Goal: Information Seeking & Learning: Learn about a topic

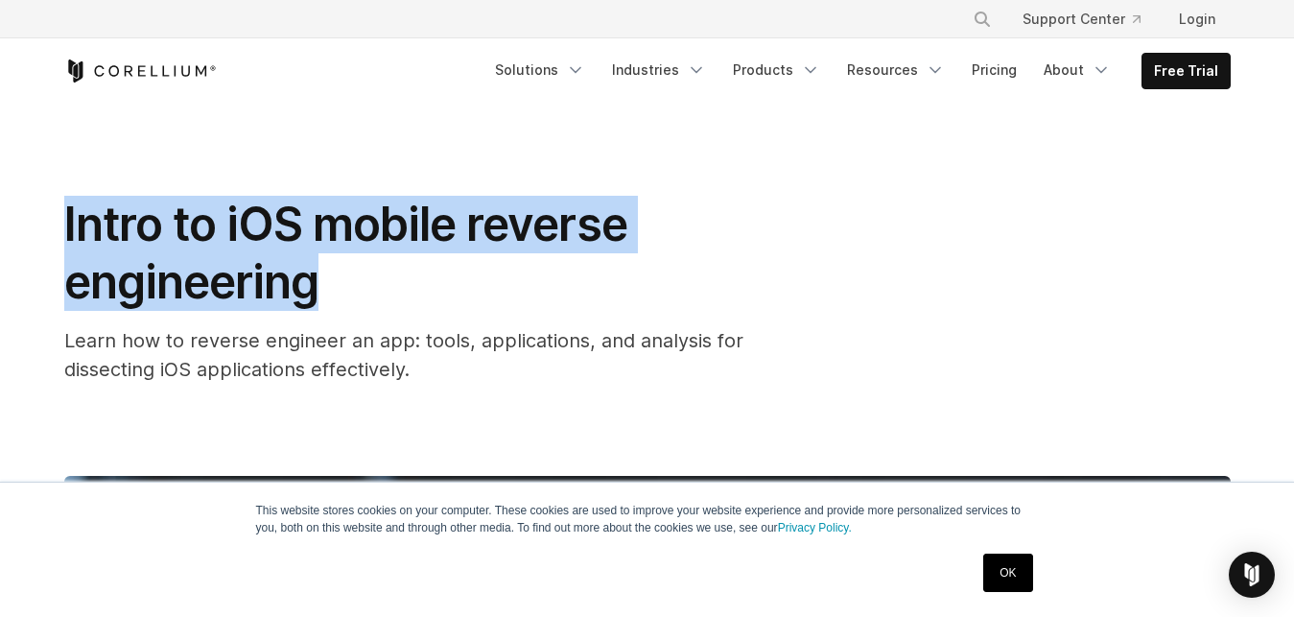
drag, startPoint x: 56, startPoint y: 216, endPoint x: 475, endPoint y: 271, distance: 422.9
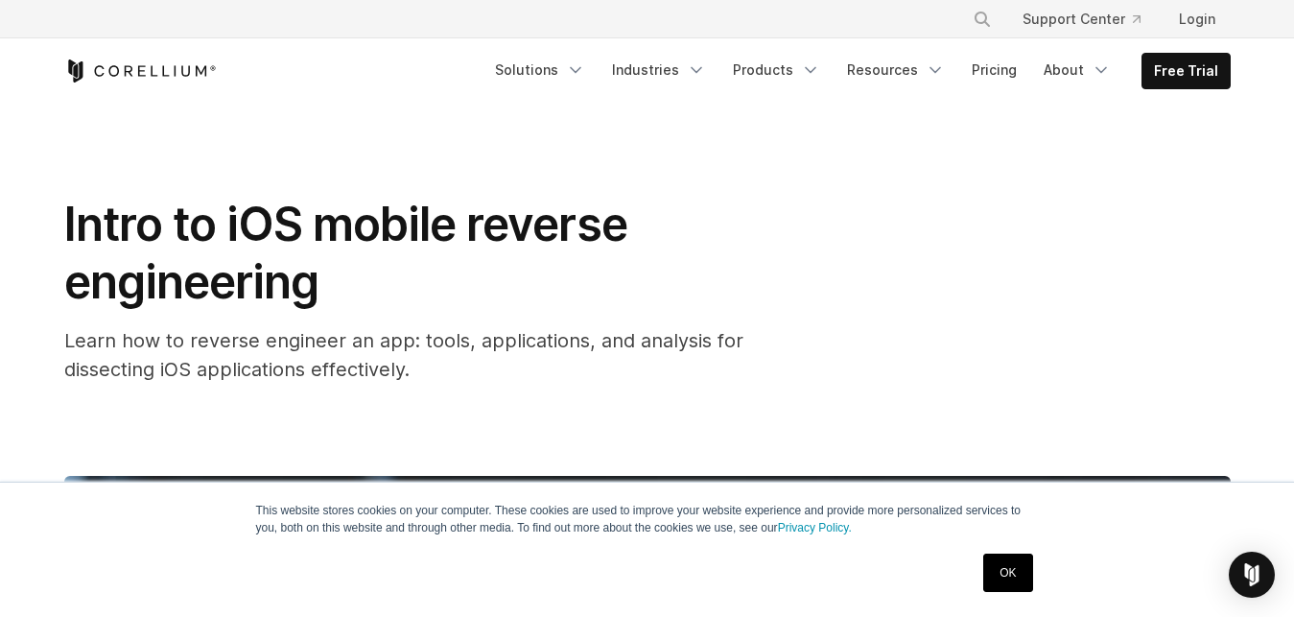
click at [475, 271] on h1 "Intro to iOS mobile reverse engineering" at bounding box center [447, 253] width 767 height 115
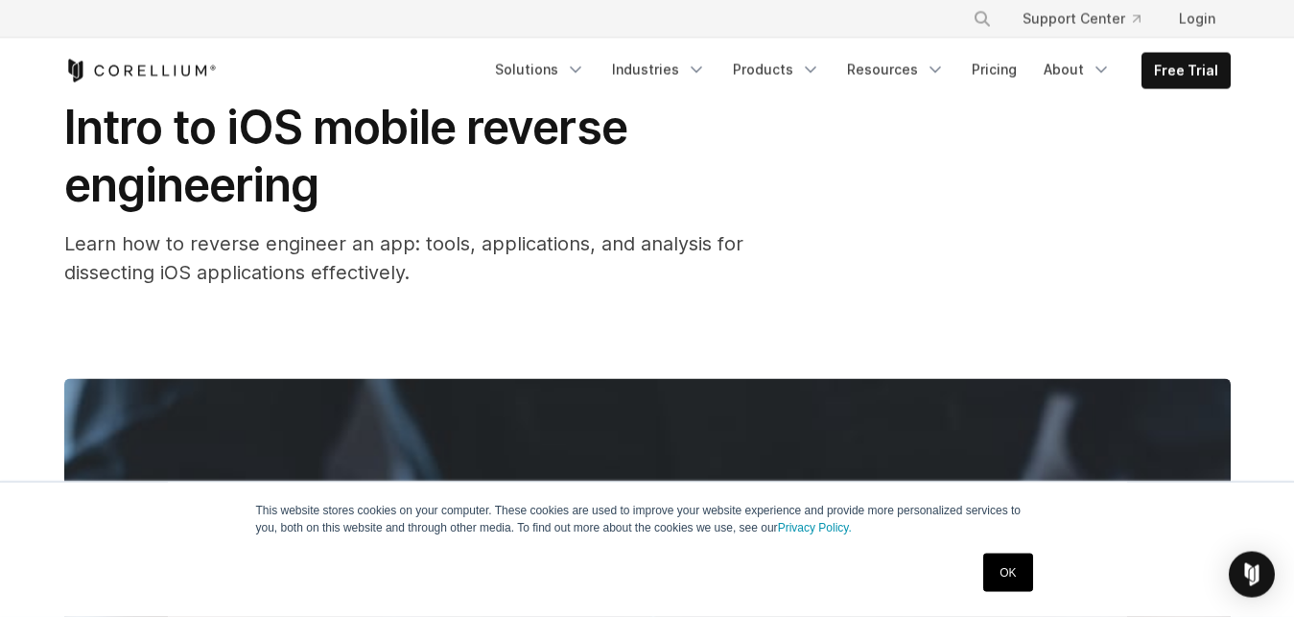
scroll to position [98, 0]
click at [1005, 579] on link "OK" at bounding box center [1007, 573] width 49 height 38
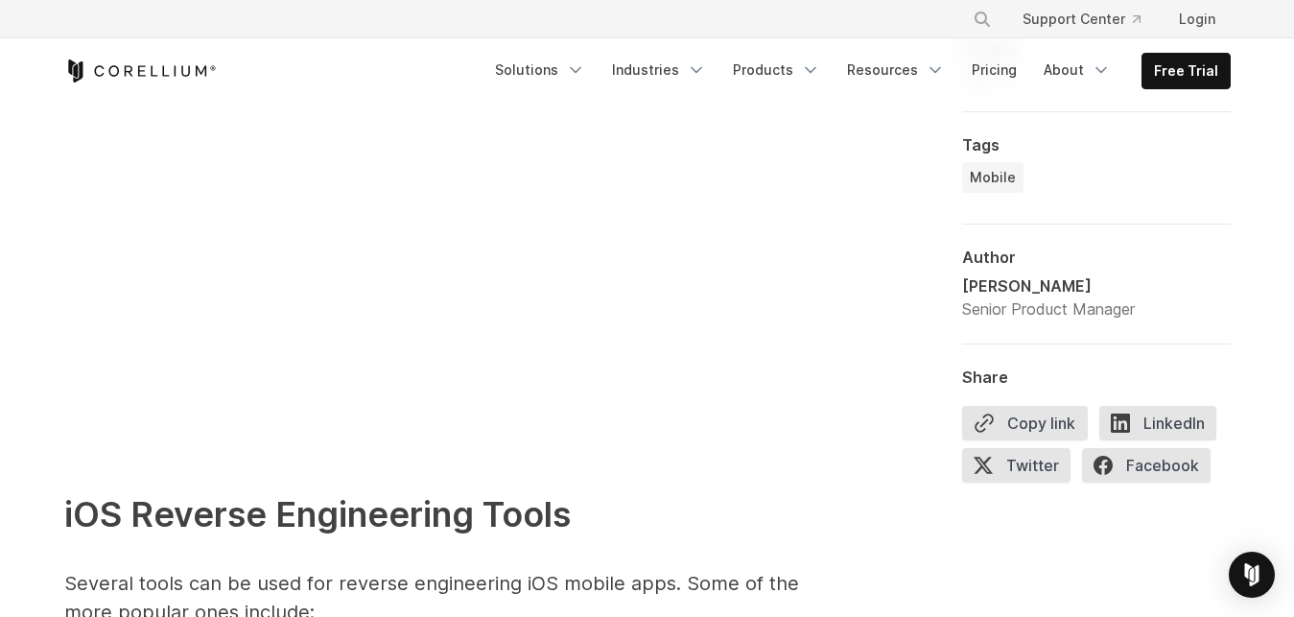
scroll to position [1957, 0]
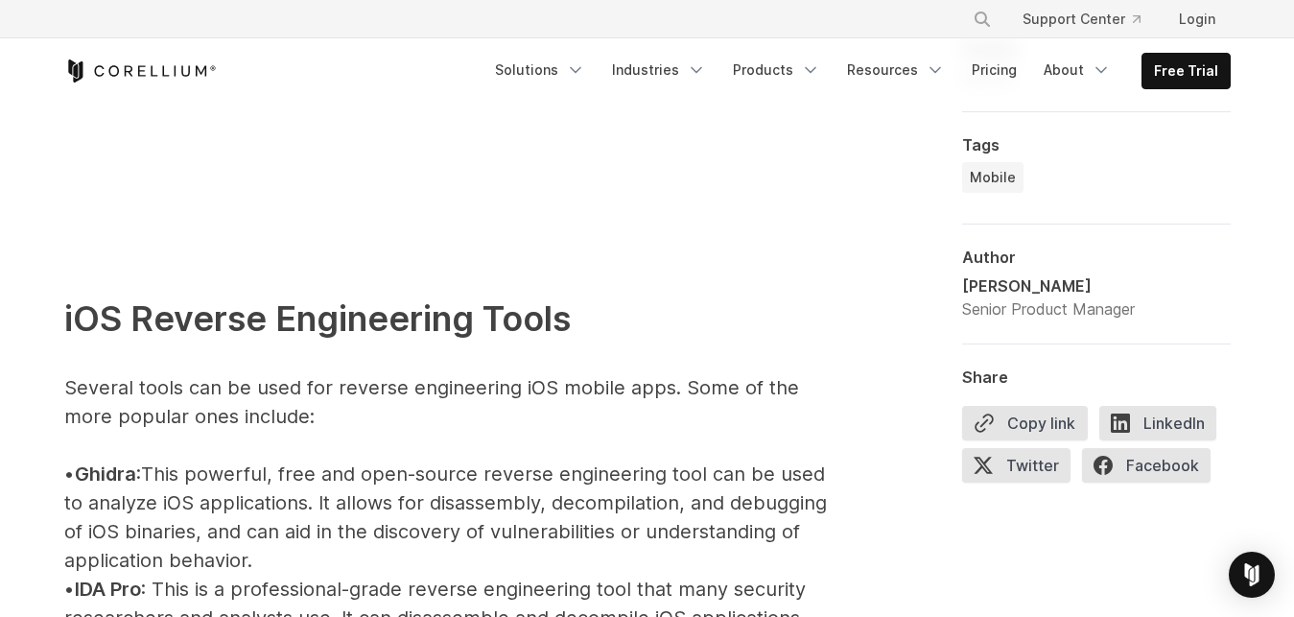
drag, startPoint x: 248, startPoint y: 479, endPoint x: 661, endPoint y: 555, distance: 420.5
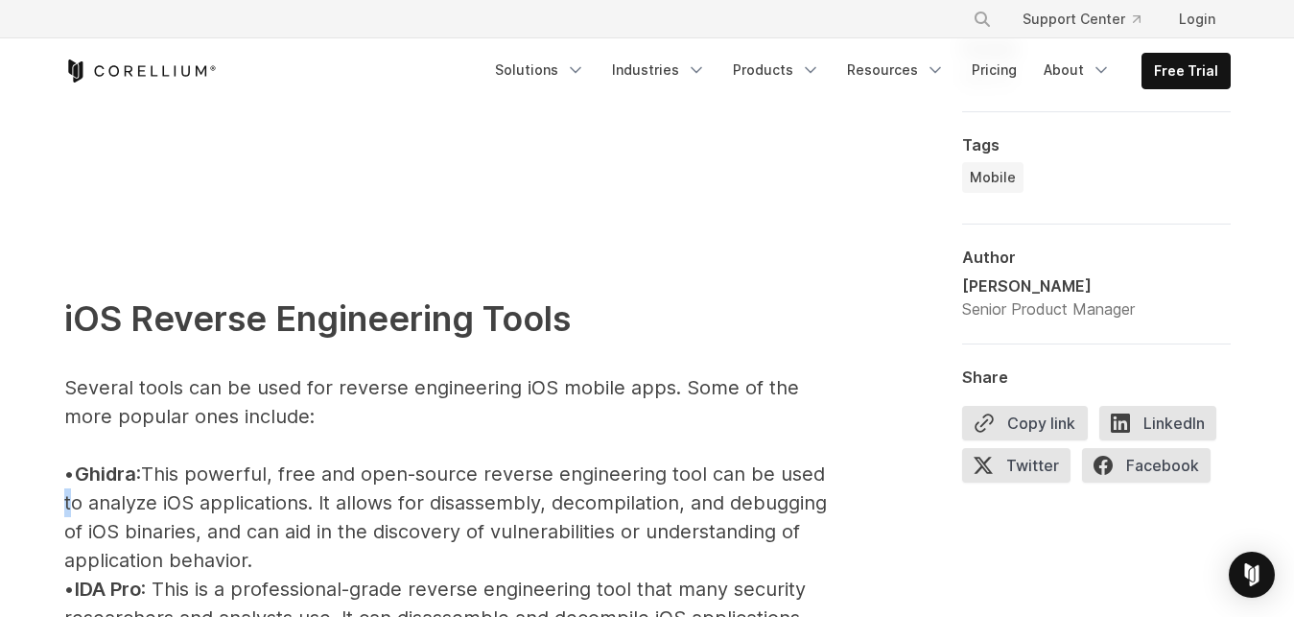
drag, startPoint x: 248, startPoint y: 517, endPoint x: 511, endPoint y: 555, distance: 265.6
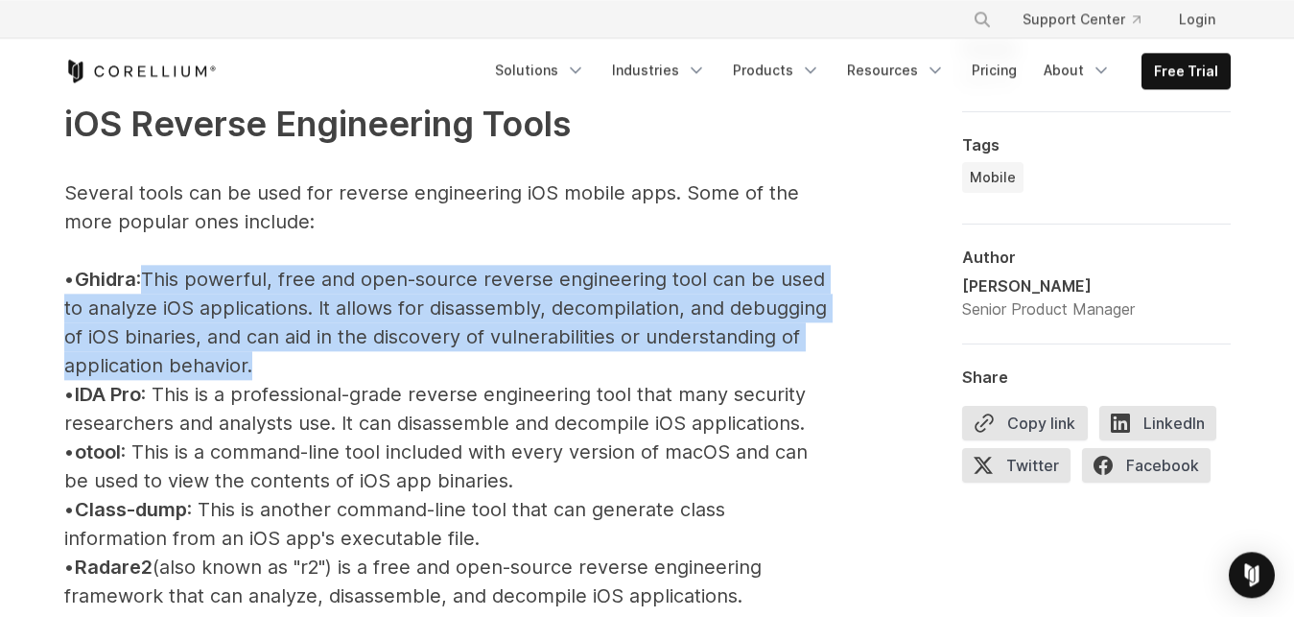
scroll to position [2153, 0]
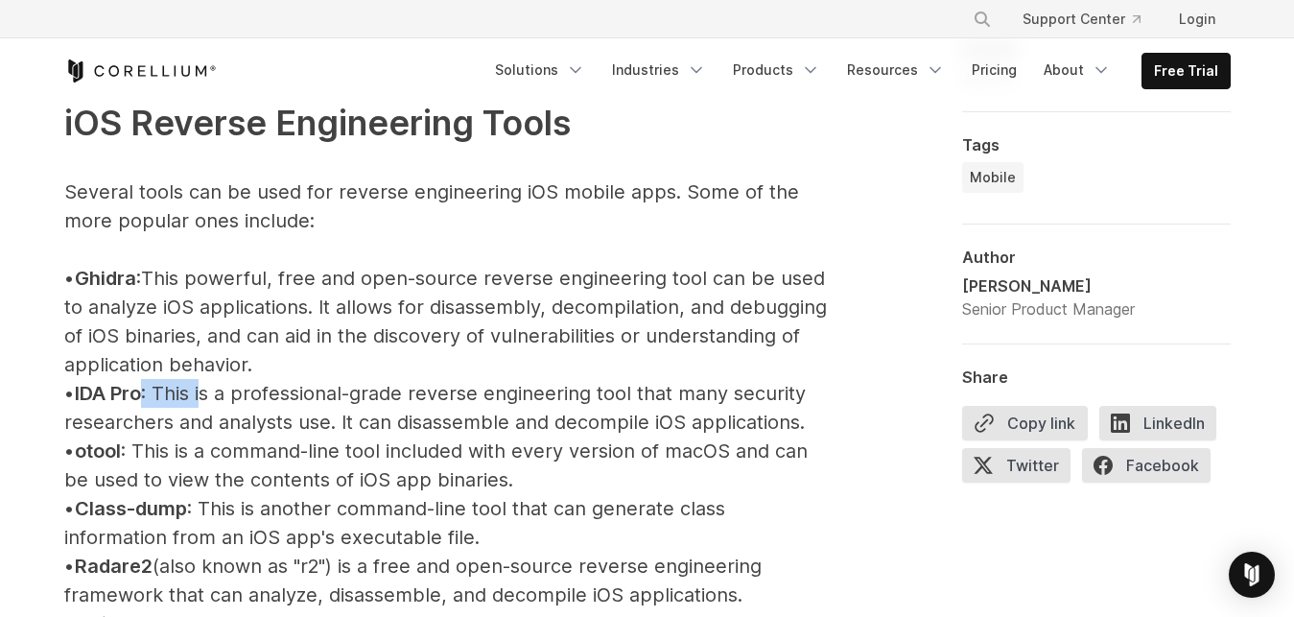
drag, startPoint x: 167, startPoint y: 386, endPoint x: 279, endPoint y: 386, distance: 112.2
drag, startPoint x: 328, startPoint y: 386, endPoint x: 523, endPoint y: 386, distance: 194.7
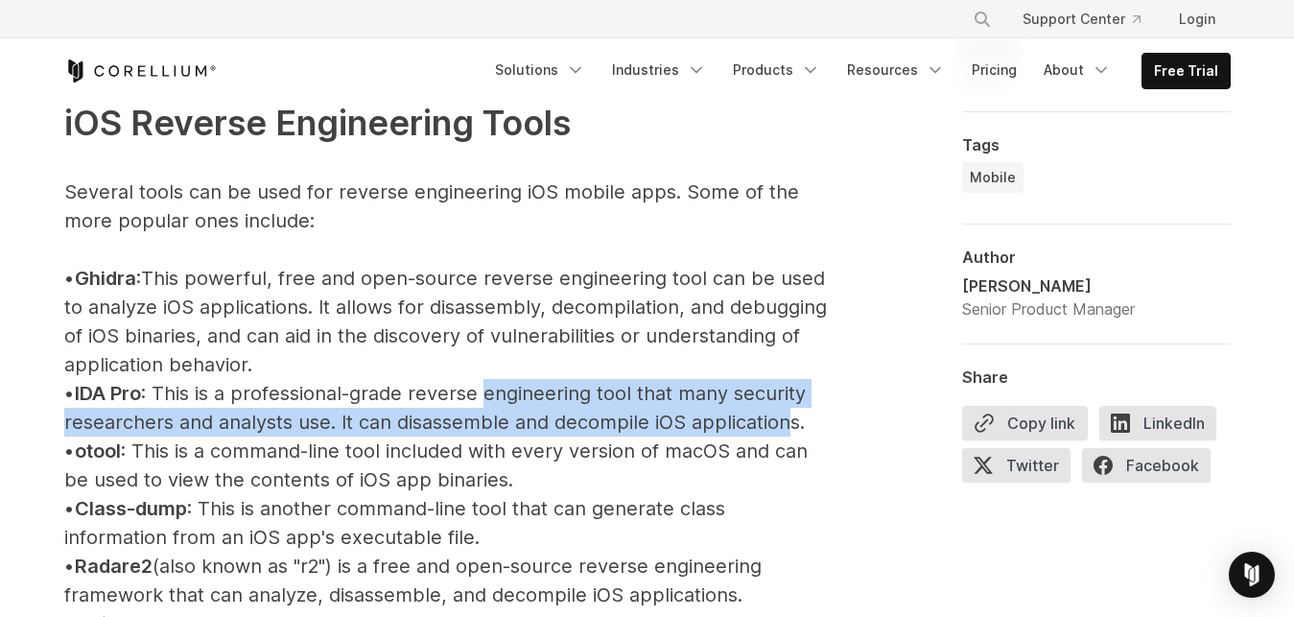
drag, startPoint x: 523, startPoint y: 386, endPoint x: 783, endPoint y: 437, distance: 264.9
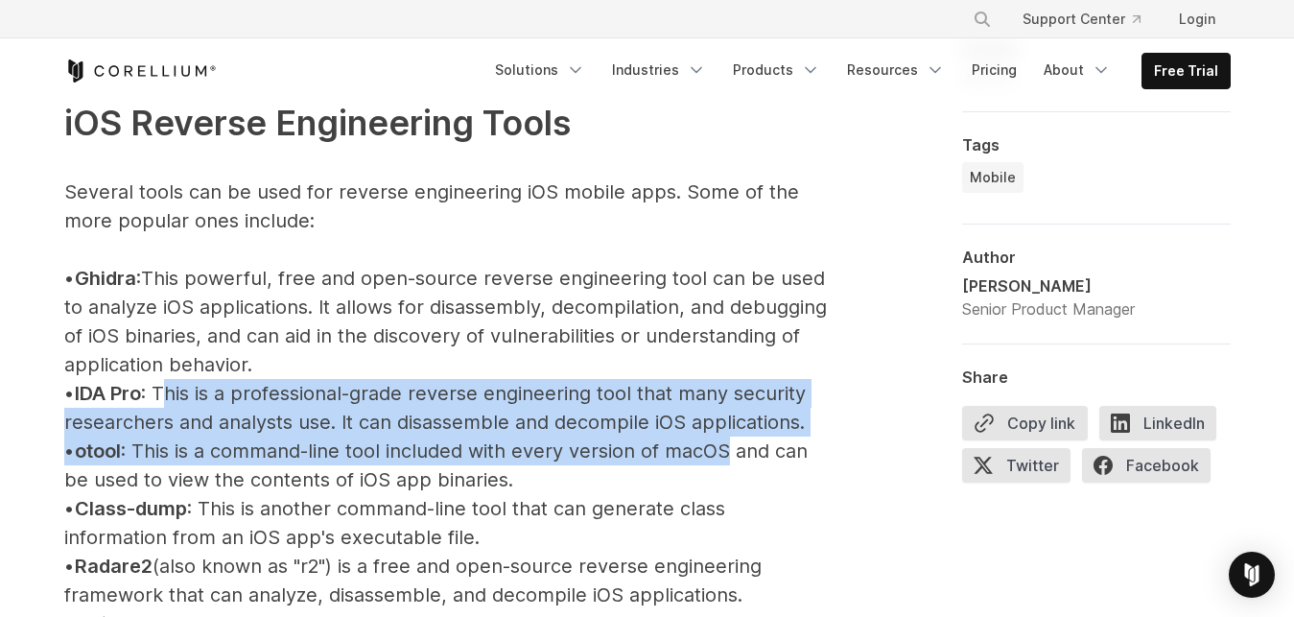
drag, startPoint x: 184, startPoint y: 404, endPoint x: 753, endPoint y: 440, distance: 570.1
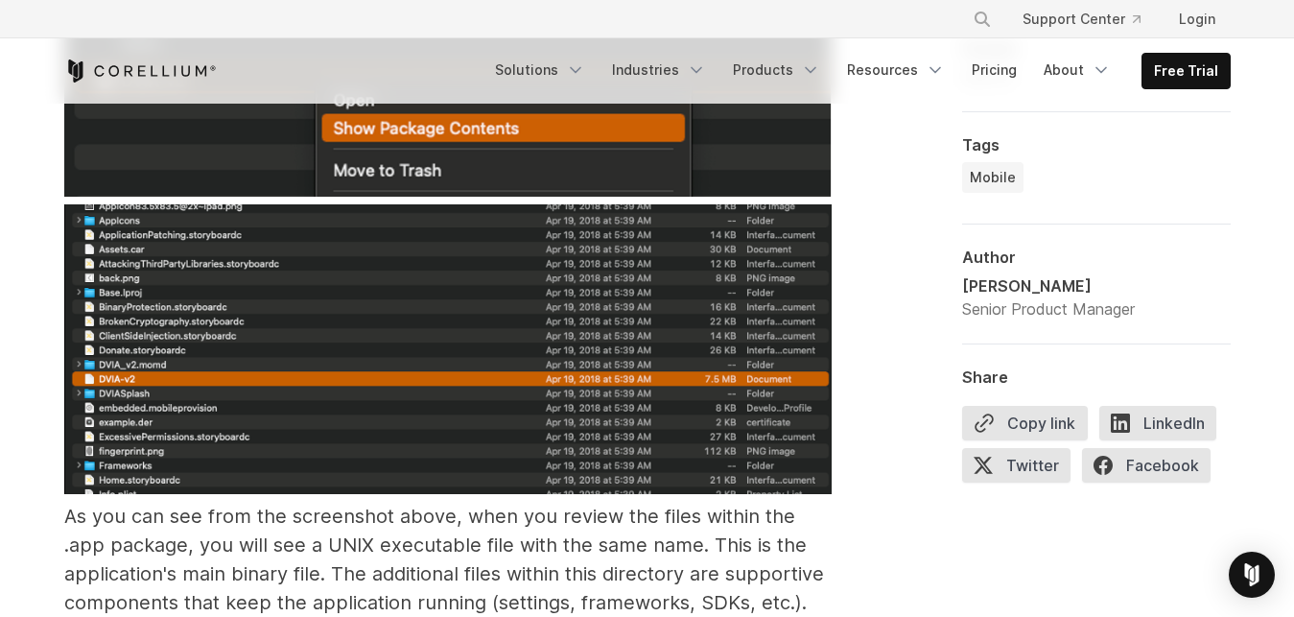
scroll to position [3621, 0]
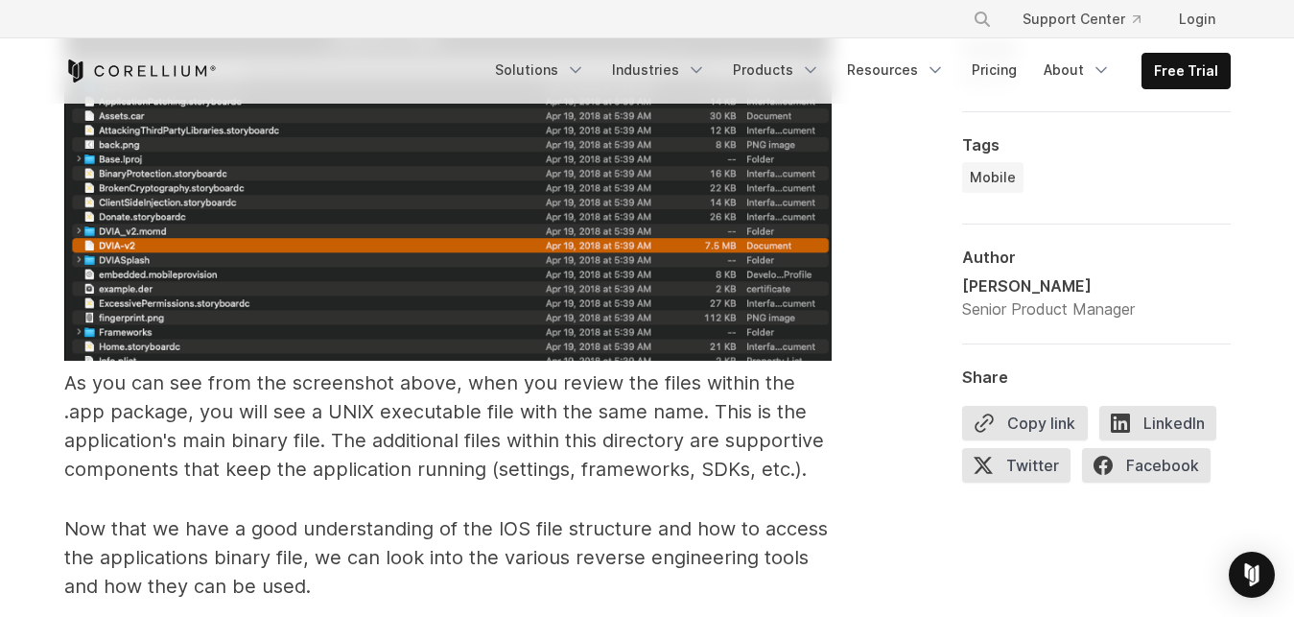
click at [160, 422] on span "As you can see from the screenshot above, when you review the files within the …" at bounding box center [444, 425] width 760 height 109
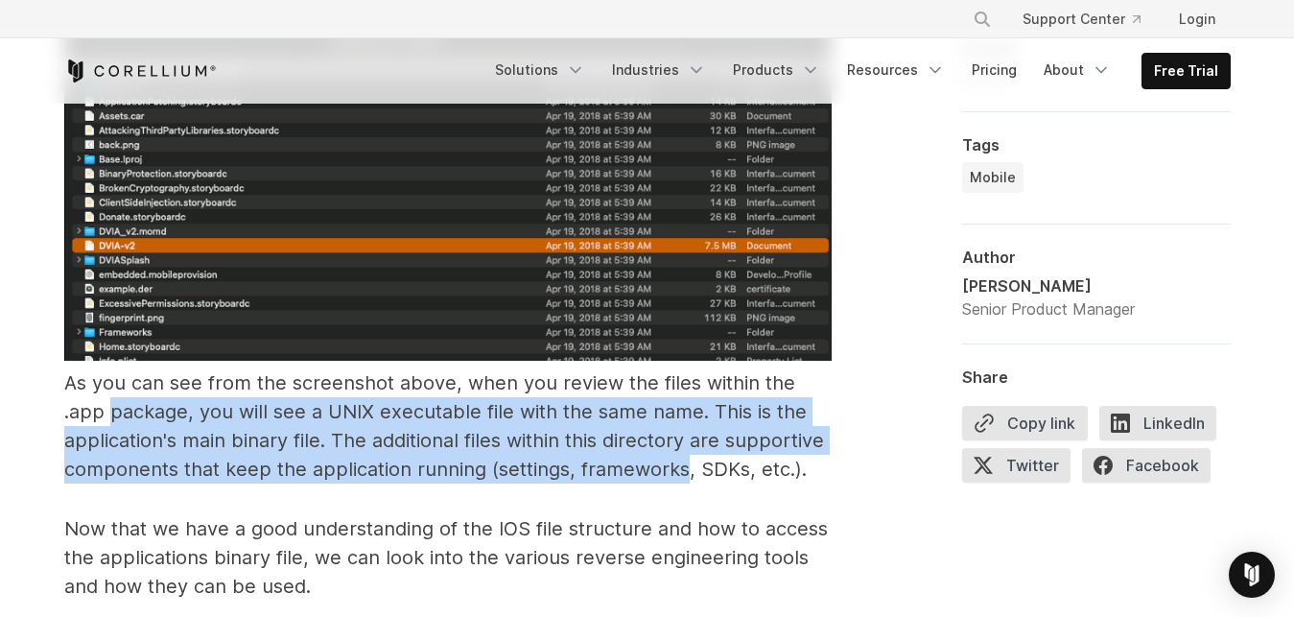
drag, startPoint x: 175, startPoint y: 422, endPoint x: 600, endPoint y: 462, distance: 426.9
click at [600, 462] on span "As you can see from the screenshot above, when you review the files within the …" at bounding box center [444, 425] width 760 height 109
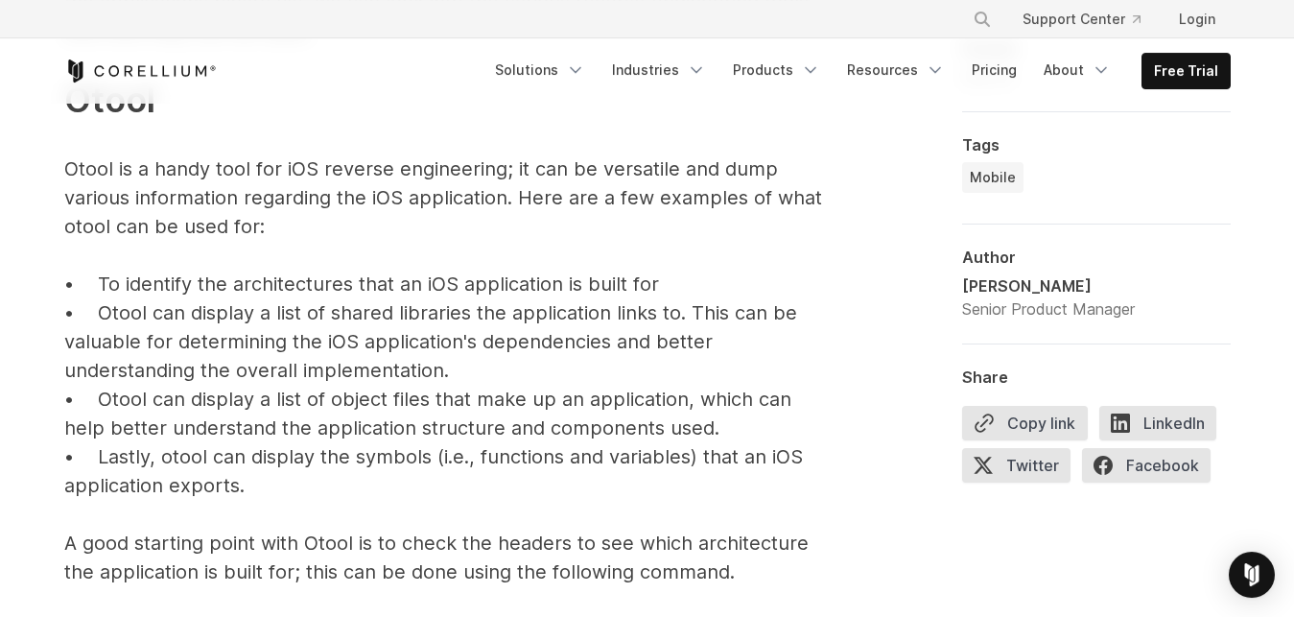
scroll to position [4208, 0]
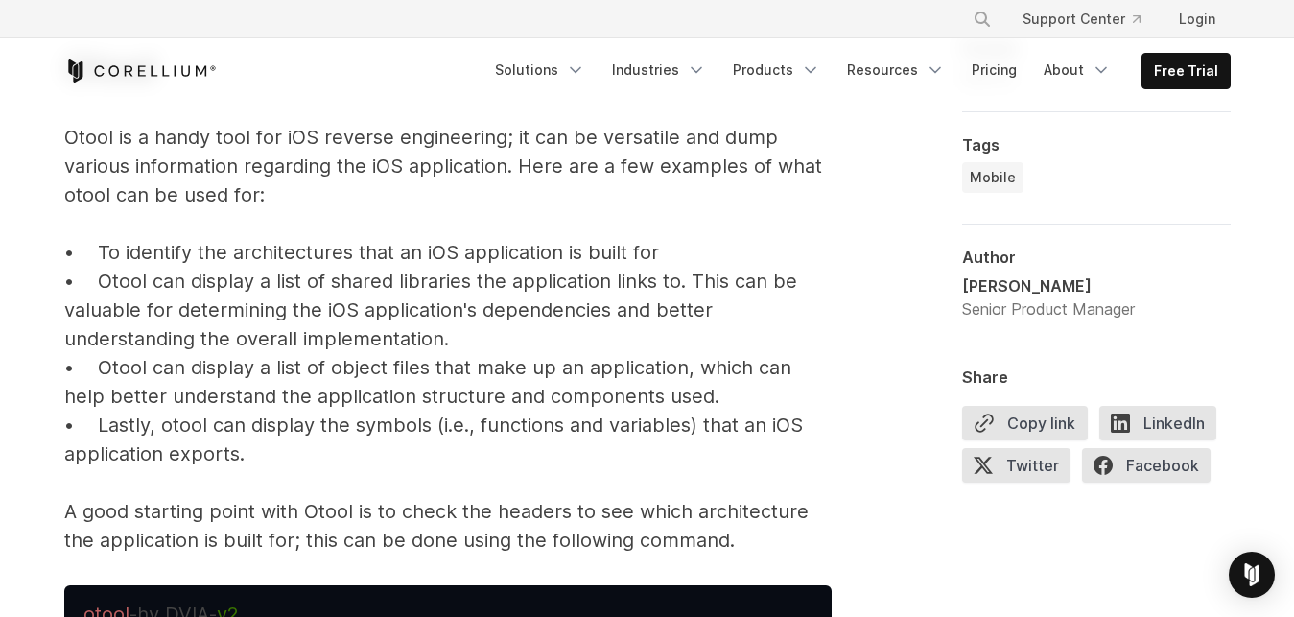
click at [273, 418] on p "Now that we have a good understanding of the IOS file structure and how to acce…" at bounding box center [447, 240] width 767 height 627
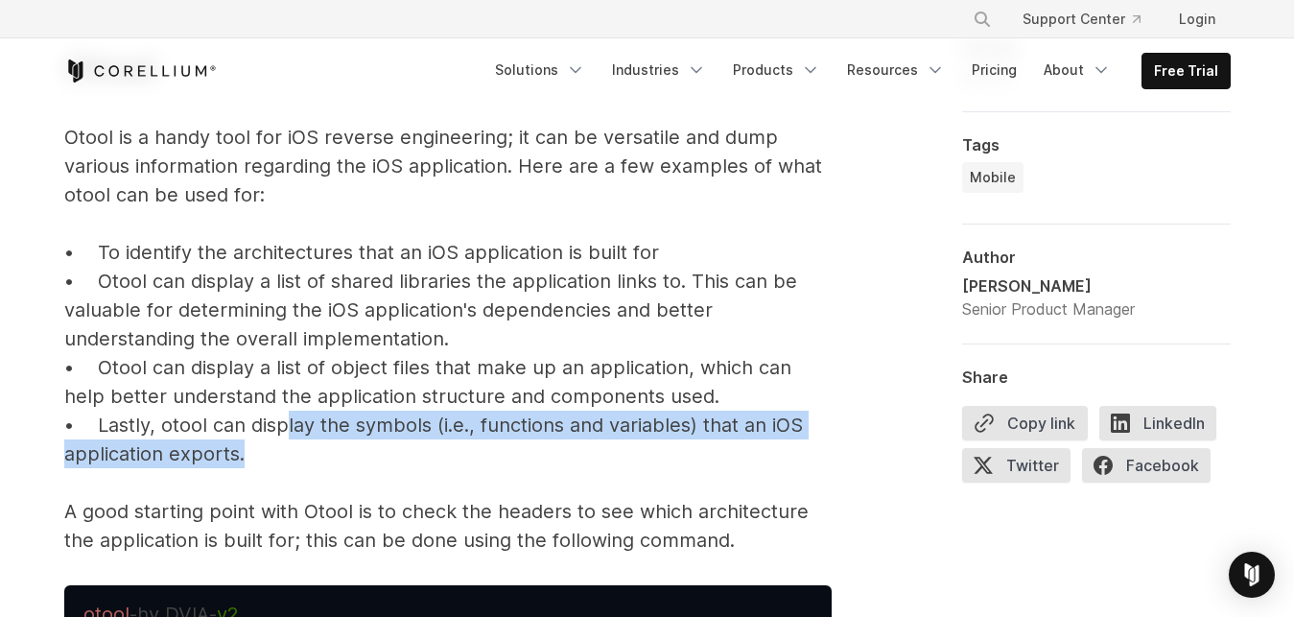
drag, startPoint x: 328, startPoint y: 425, endPoint x: 466, endPoint y: 460, distance: 142.4
click at [466, 460] on p "Now that we have a good understanding of the IOS file structure and how to acce…" at bounding box center [447, 240] width 767 height 627
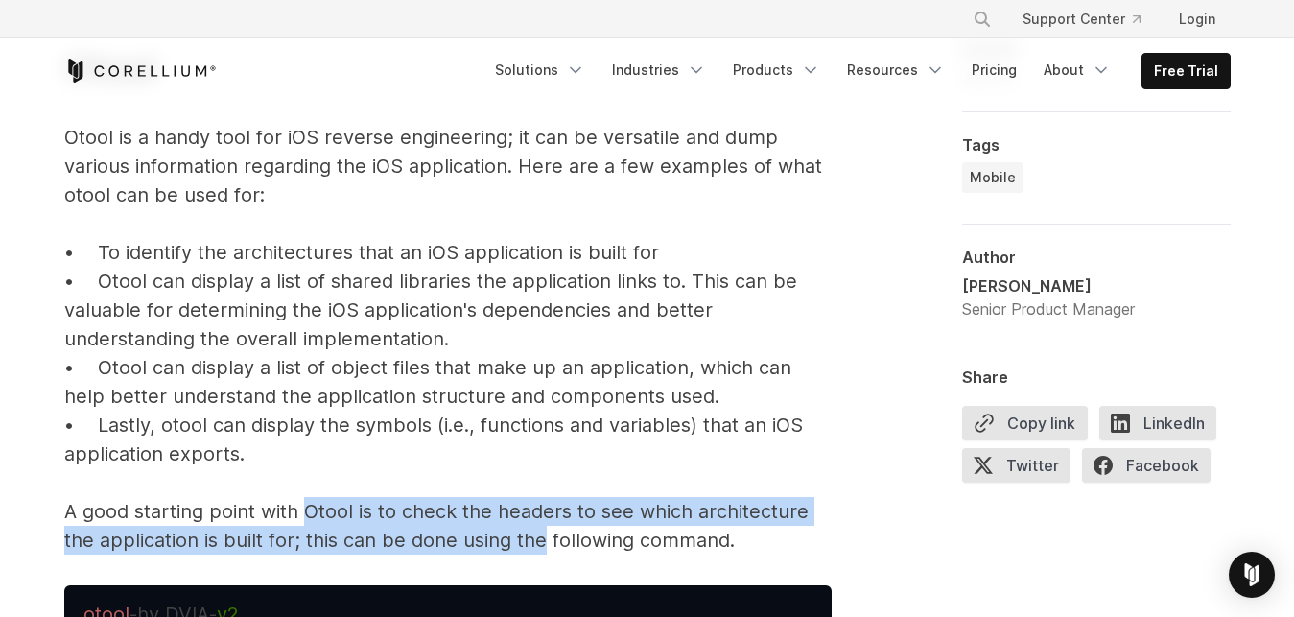
drag, startPoint x: 308, startPoint y: 503, endPoint x: 543, endPoint y: 536, distance: 237.4
click at [543, 536] on p "Now that we have a good understanding of the IOS file structure and how to acce…" at bounding box center [447, 240] width 767 height 627
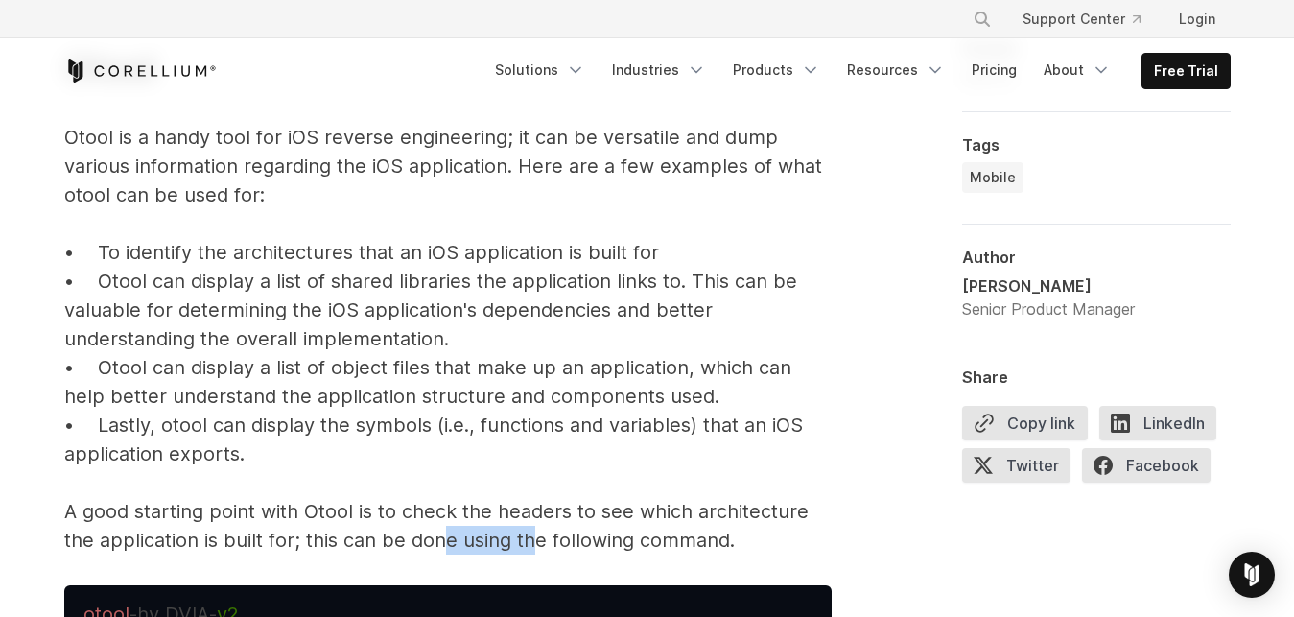
drag, startPoint x: 466, startPoint y: 537, endPoint x: 534, endPoint y: 548, distance: 68.9
click at [534, 548] on p "Now that we have a good understanding of the IOS file structure and how to acce…" at bounding box center [447, 240] width 767 height 627
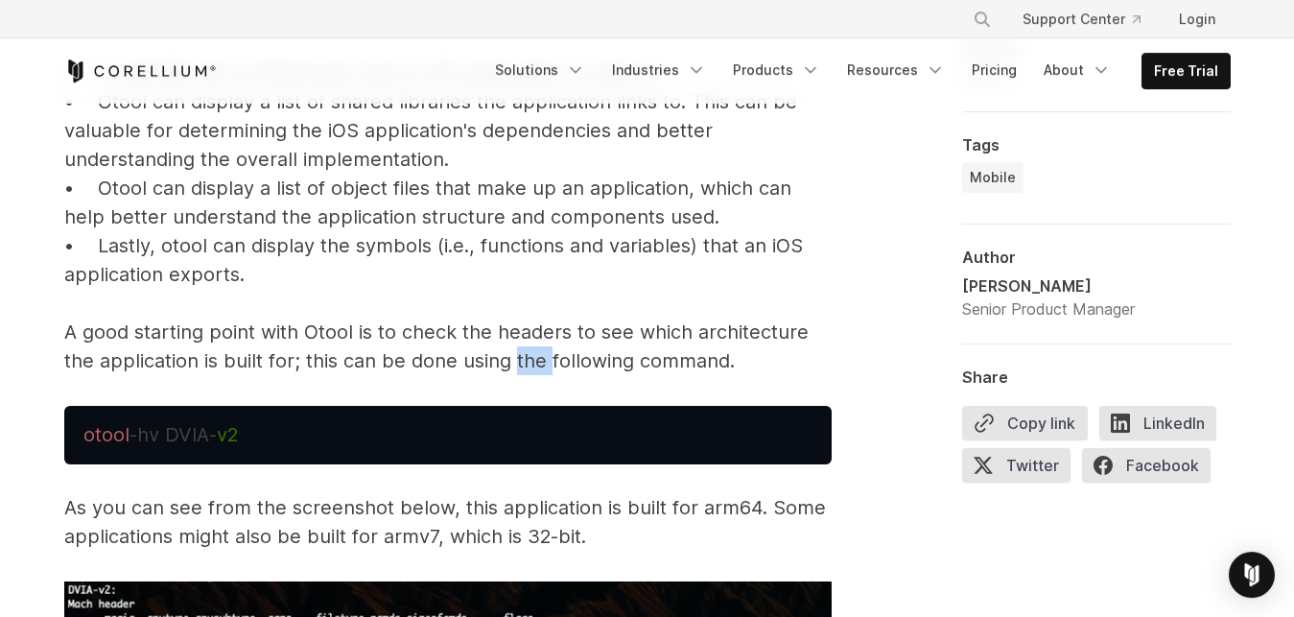
scroll to position [4403, 0]
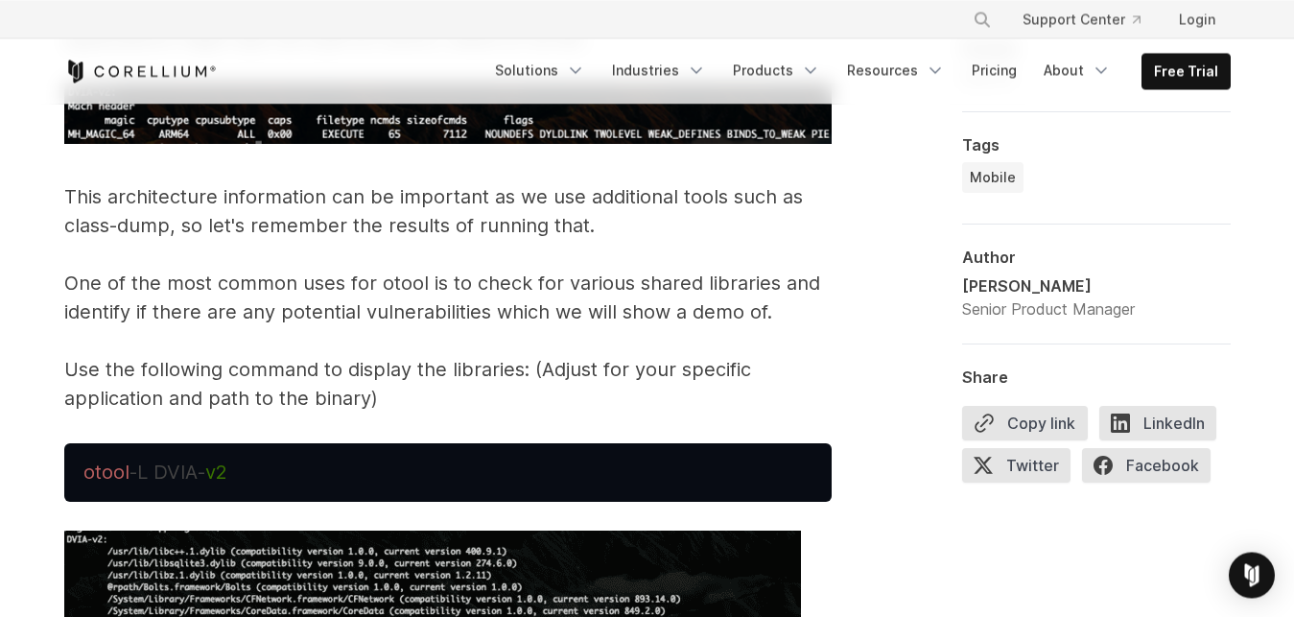
scroll to position [4893, 0]
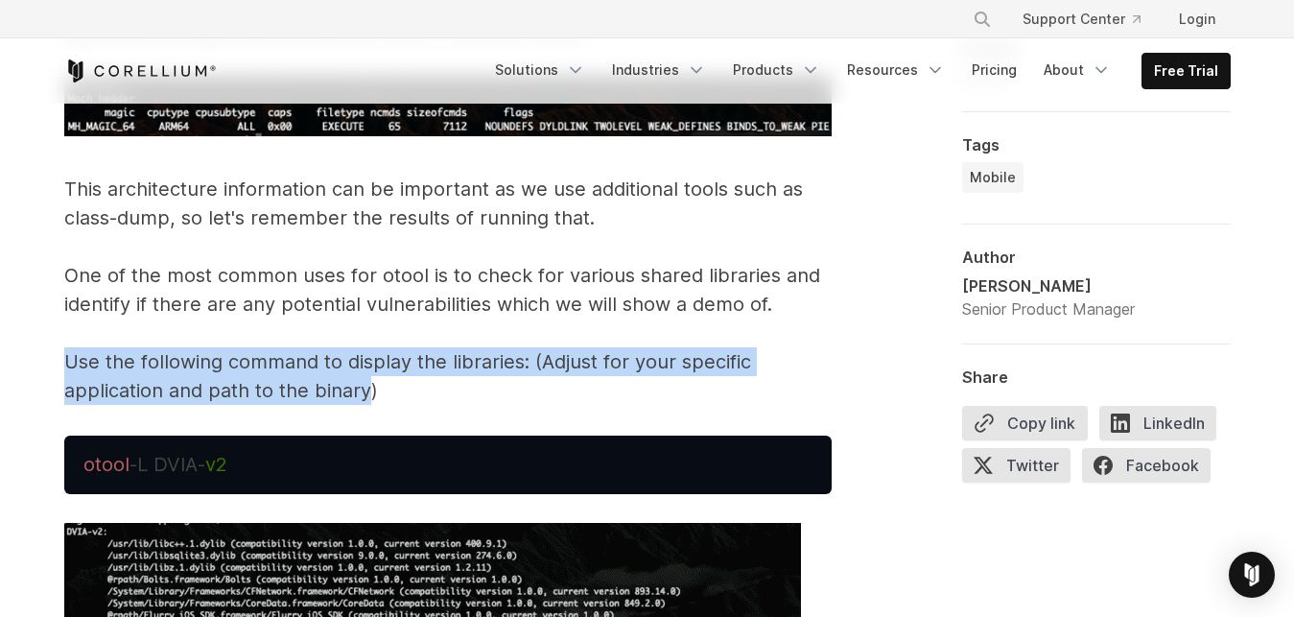
drag, startPoint x: 63, startPoint y: 360, endPoint x: 365, endPoint y: 400, distance: 303.9
click at [365, 400] on p "This architecture information can be important as we use additional tools such …" at bounding box center [447, 290] width 767 height 230
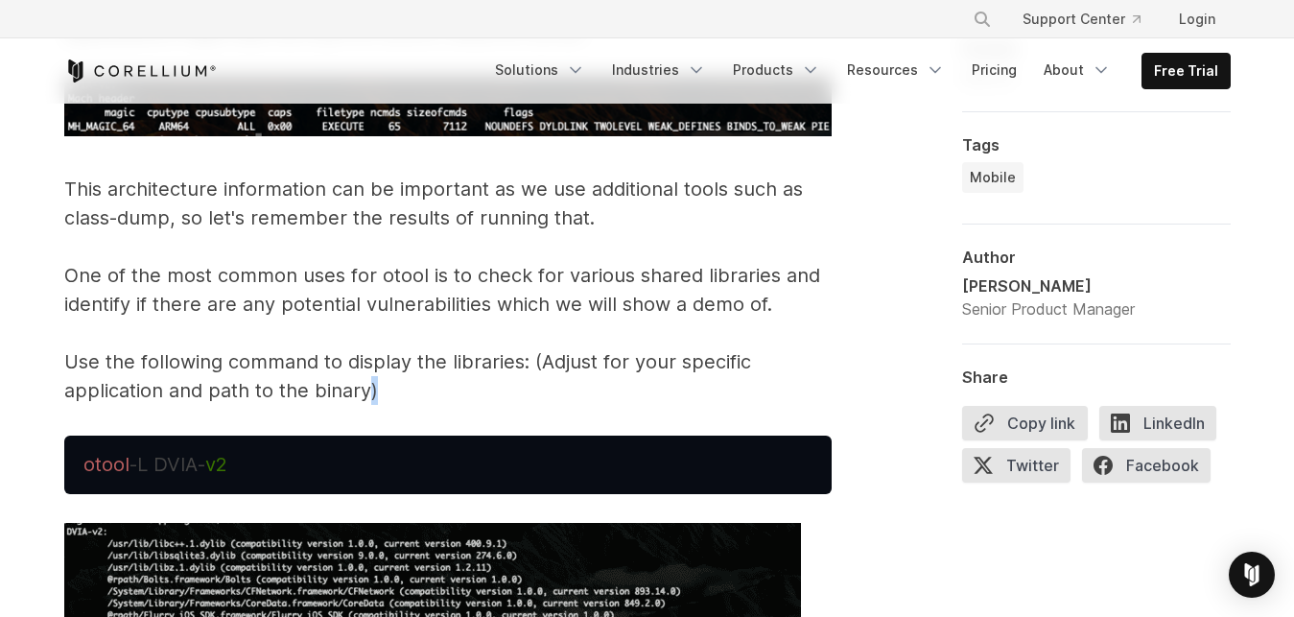
click at [365, 400] on p "This architecture information can be important as we use additional tools such …" at bounding box center [447, 290] width 767 height 230
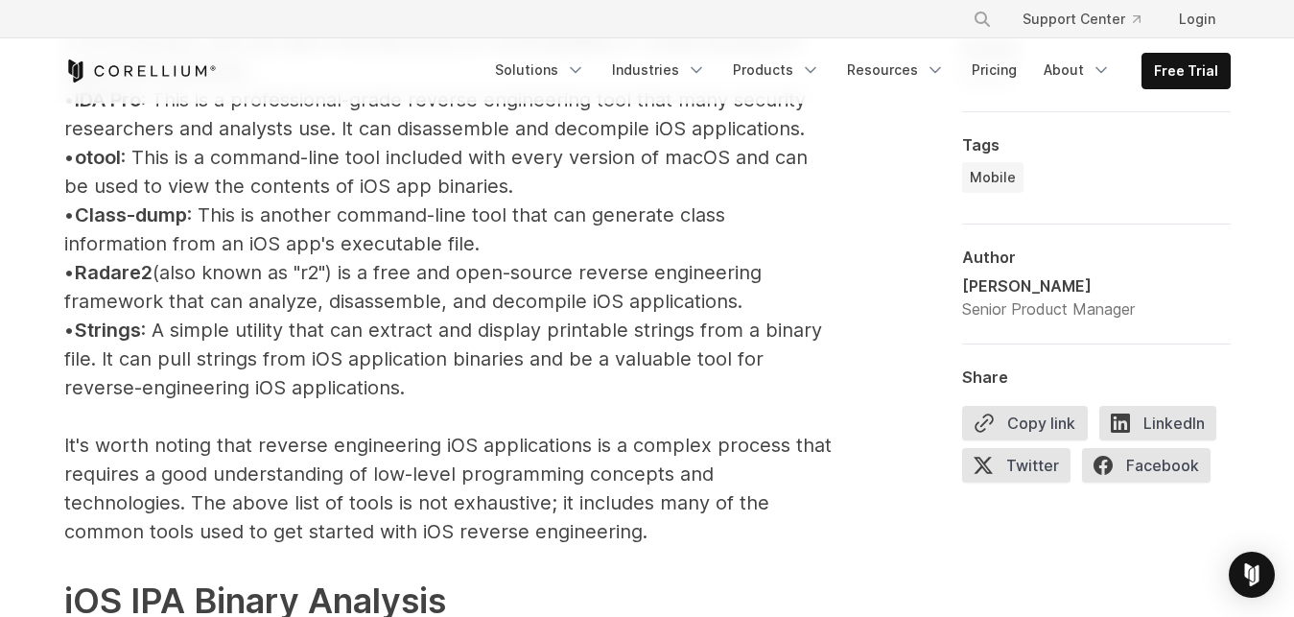
scroll to position [2348, 0]
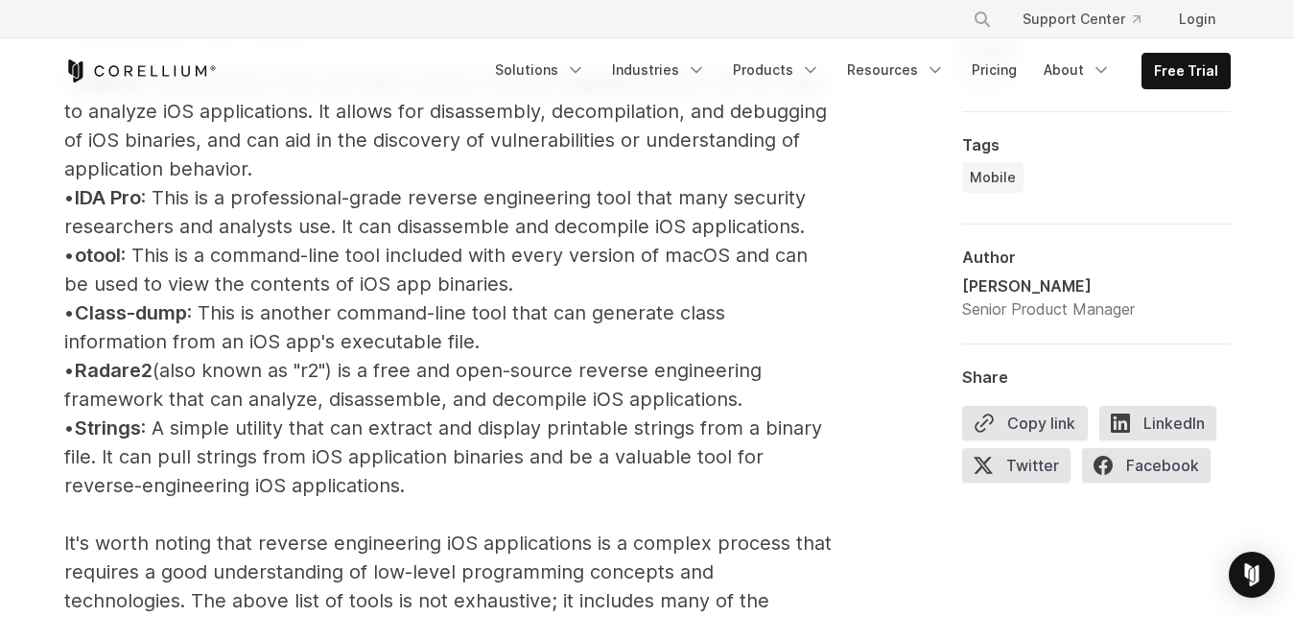
drag, startPoint x: 94, startPoint y: 194, endPoint x: 165, endPoint y: 194, distance: 71.0
click at [165, 194] on p "iOS Reverse Engineering Tools Several tools can be used for reverse engineering…" at bounding box center [447, 486] width 767 height 1284
drag, startPoint x: 98, startPoint y: 260, endPoint x: 144, endPoint y: 254, distance: 46.4
click at [144, 254] on p "iOS Reverse Engineering Tools Several tools can be used for reverse engineering…" at bounding box center [447, 486] width 767 height 1284
click at [334, 397] on p "iOS Reverse Engineering Tools Several tools can be used for reverse engineering…" at bounding box center [447, 486] width 767 height 1284
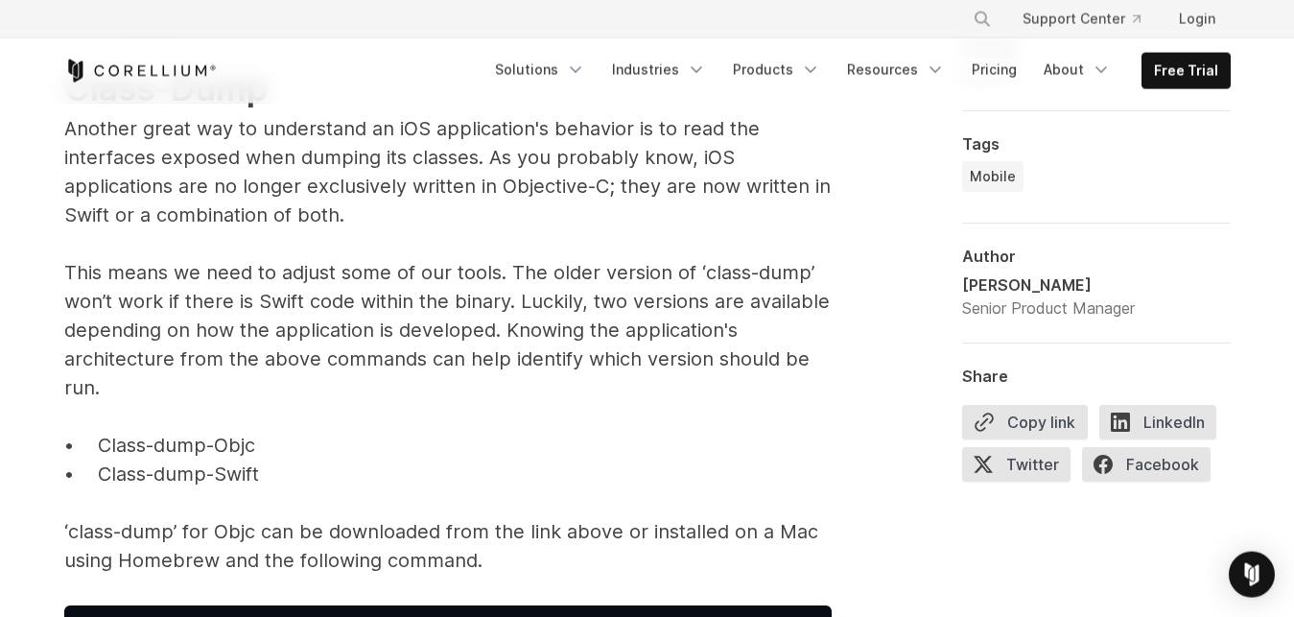
scroll to position [6067, 0]
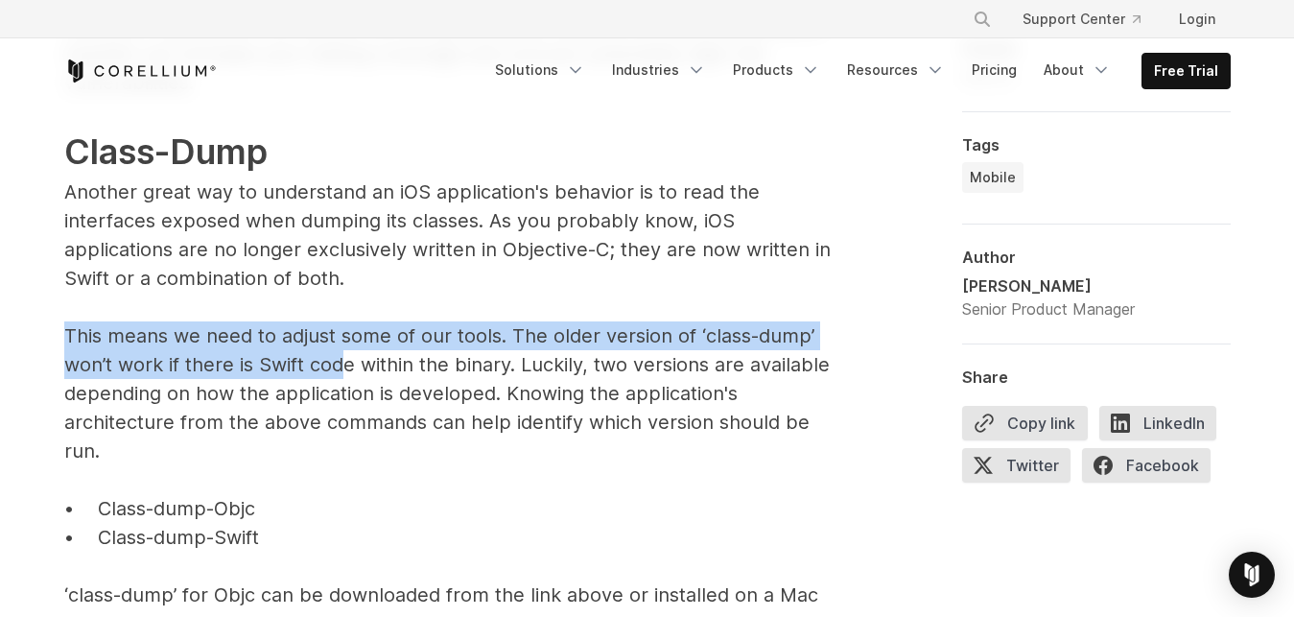
drag, startPoint x: 55, startPoint y: 333, endPoint x: 348, endPoint y: 359, distance: 294.7
click at [348, 359] on span "This means we need to adjust some of our tools. The older version of ‘class-dum…" at bounding box center [447, 393] width 766 height 138
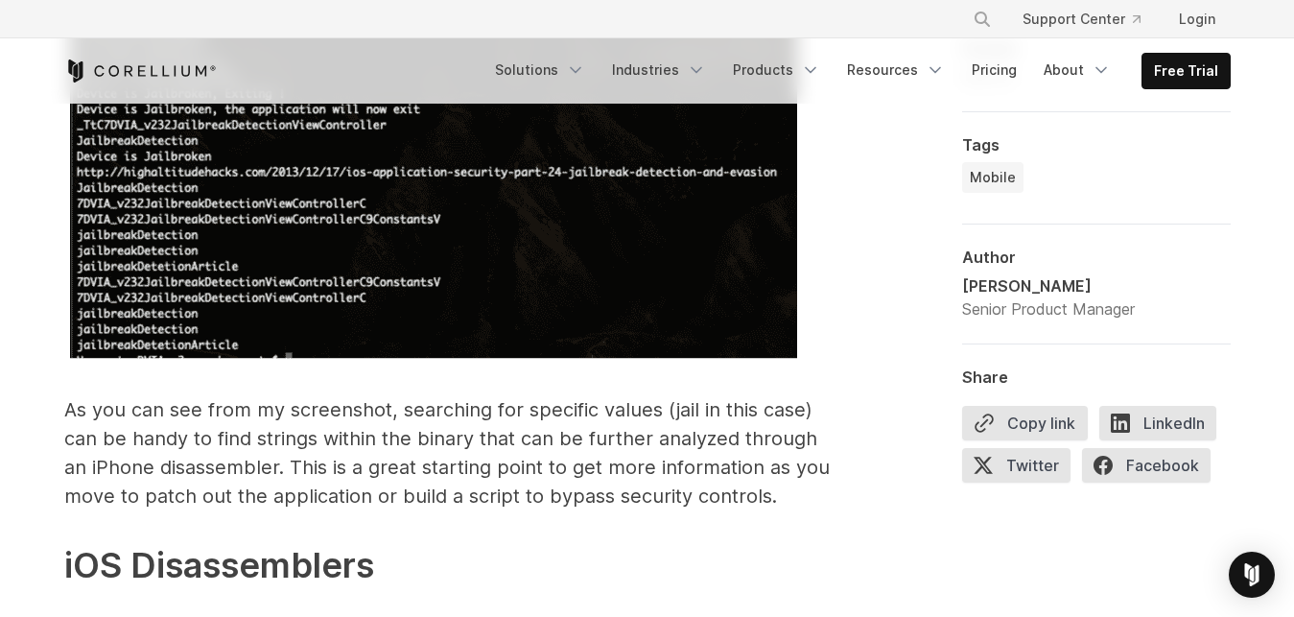
scroll to position [9003, 0]
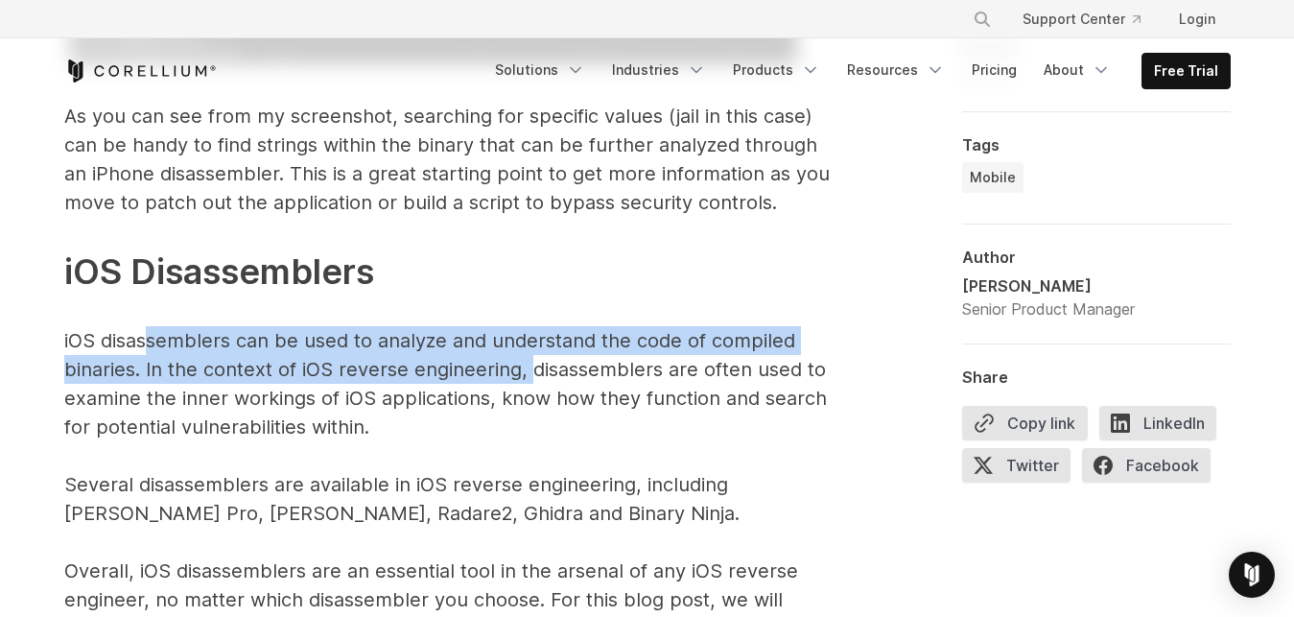
drag, startPoint x: 147, startPoint y: 335, endPoint x: 524, endPoint y: 367, distance: 378.4
click at [525, 367] on p "The above command, as an example, will search for the word “jail” within the DV…" at bounding box center [447, 167] width 767 height 1182
click at [524, 367] on p "The above command, as an example, will search for the word “jail” within the DV…" at bounding box center [447, 167] width 767 height 1182
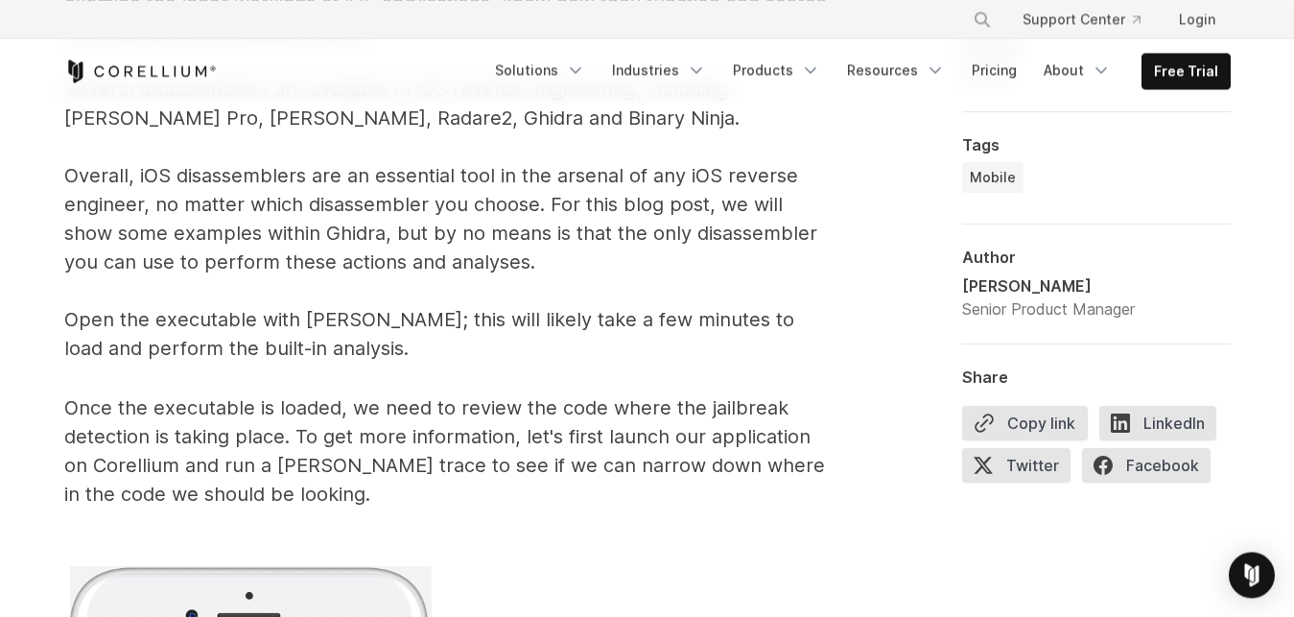
scroll to position [9394, 0]
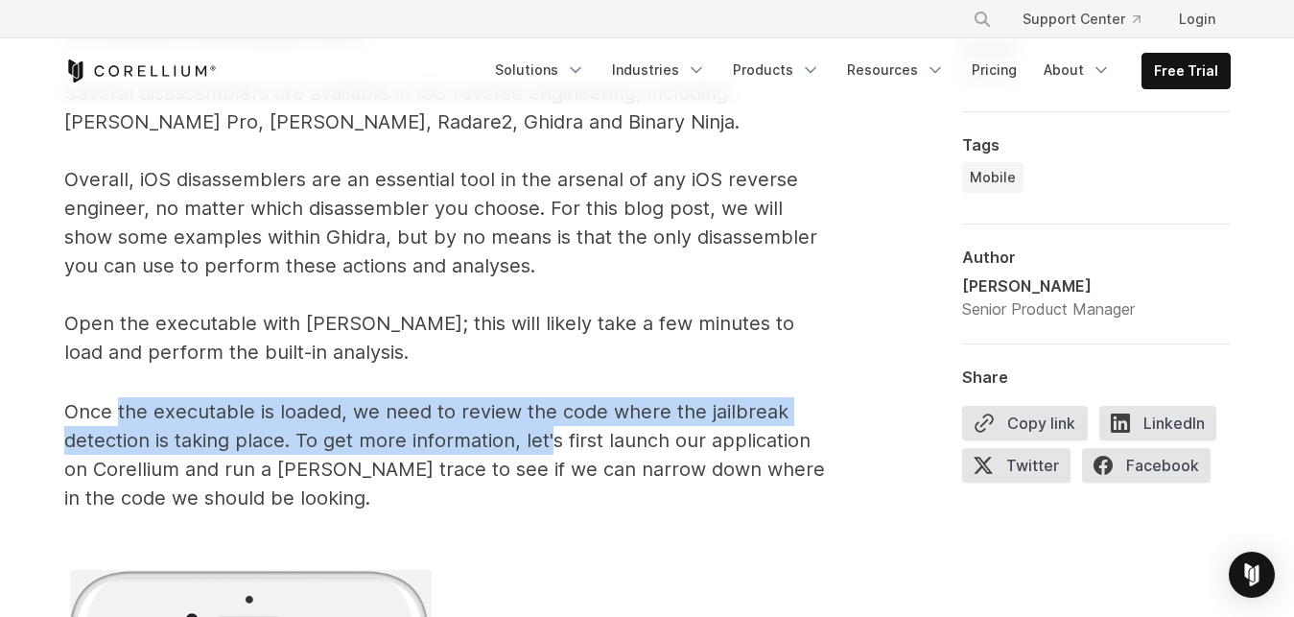
drag, startPoint x: 118, startPoint y: 413, endPoint x: 550, endPoint y: 431, distance: 432.1
click at [550, 431] on span "Once the executable is loaded, we need to review the code where the jailbreak d…" at bounding box center [444, 454] width 761 height 109
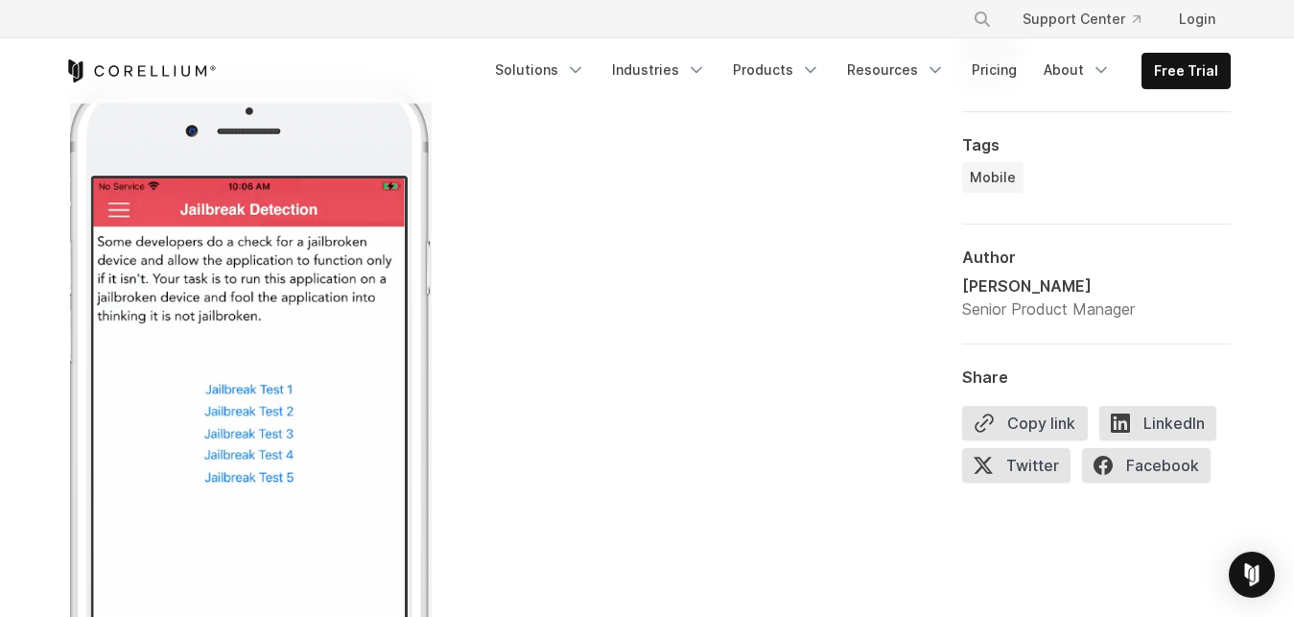
scroll to position [9883, 0]
click at [276, 388] on img at bounding box center [251, 455] width 363 height 748
click at [283, 413] on img at bounding box center [251, 455] width 363 height 748
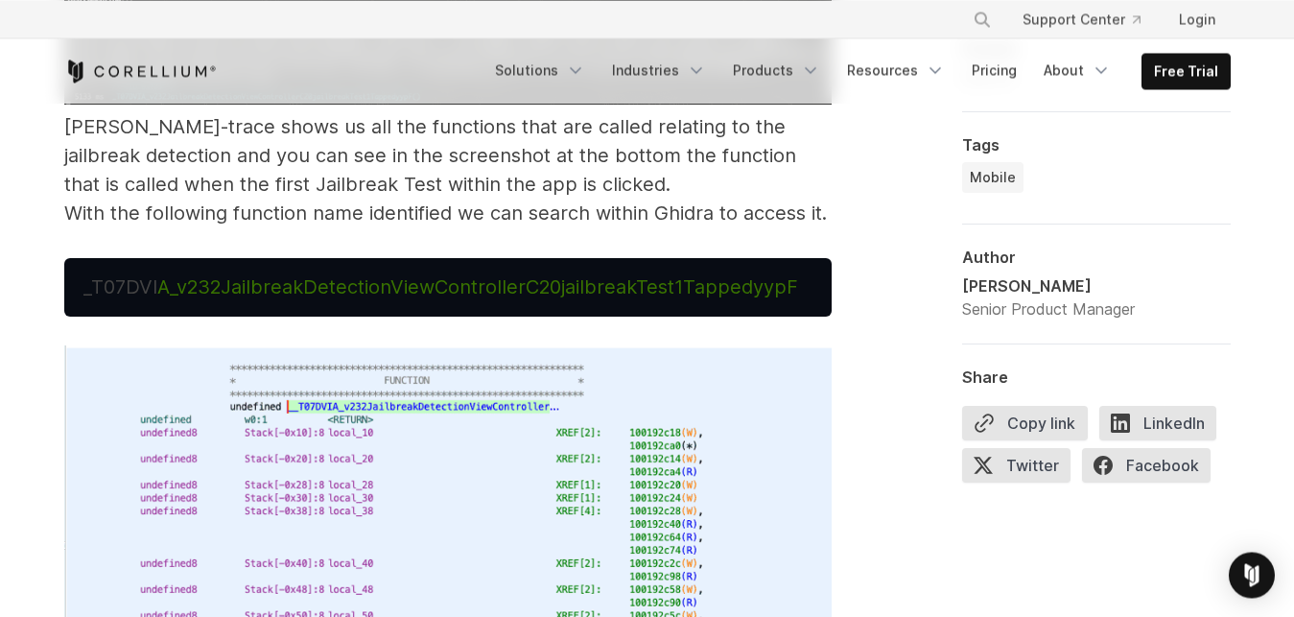
scroll to position [11155, 0]
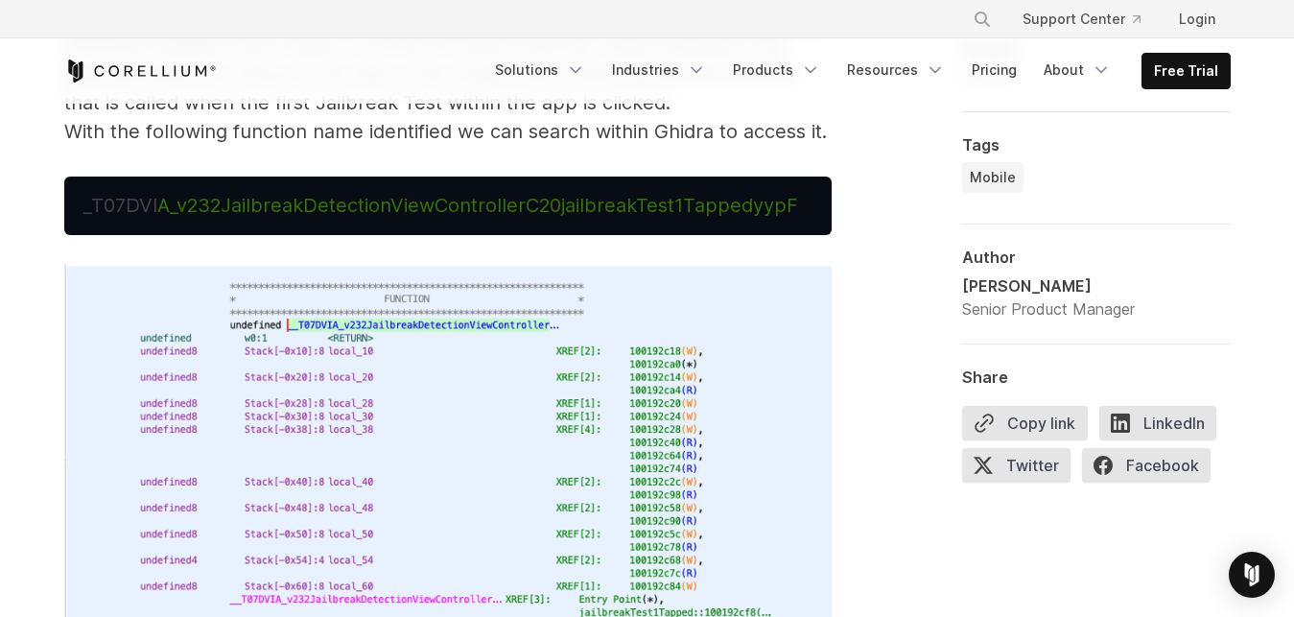
click at [378, 377] on img at bounding box center [447, 456] width 767 height 384
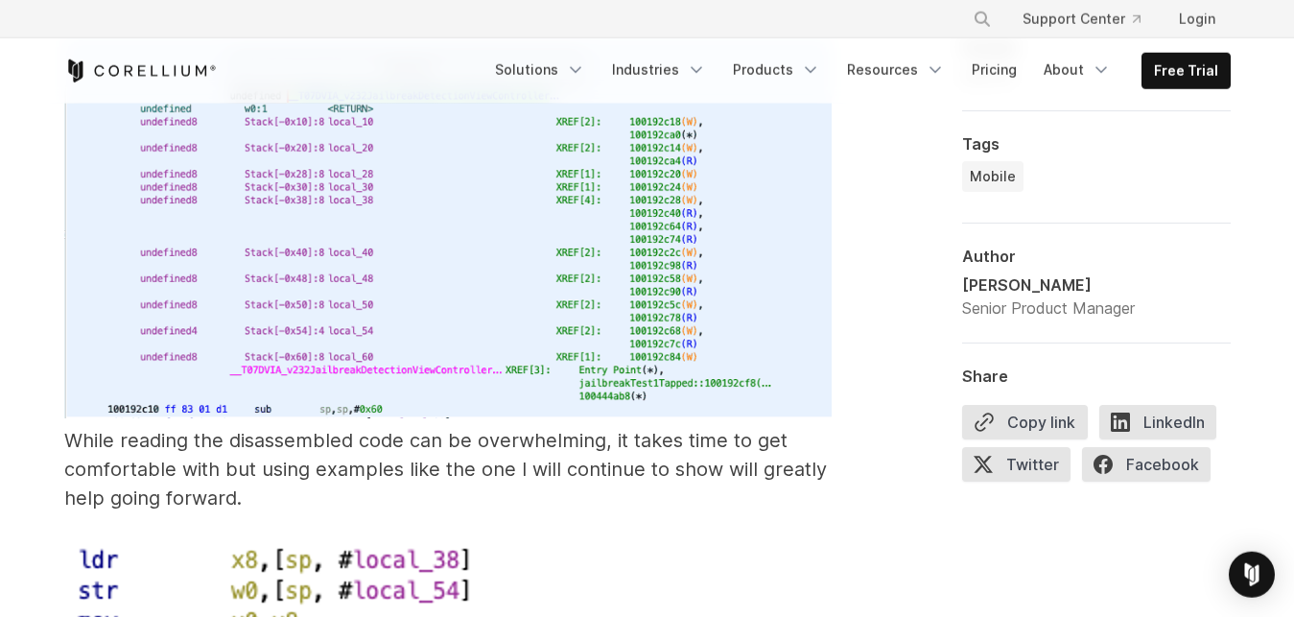
scroll to position [11449, 0]
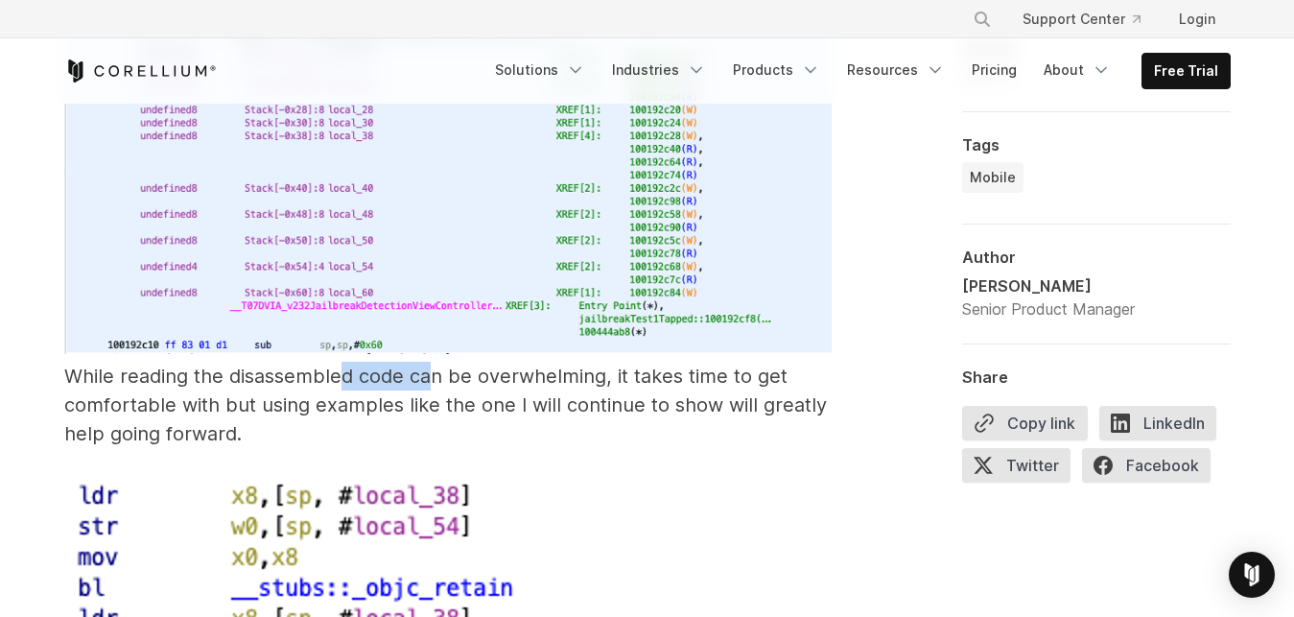
drag, startPoint x: 336, startPoint y: 380, endPoint x: 435, endPoint y: 379, distance: 98.8
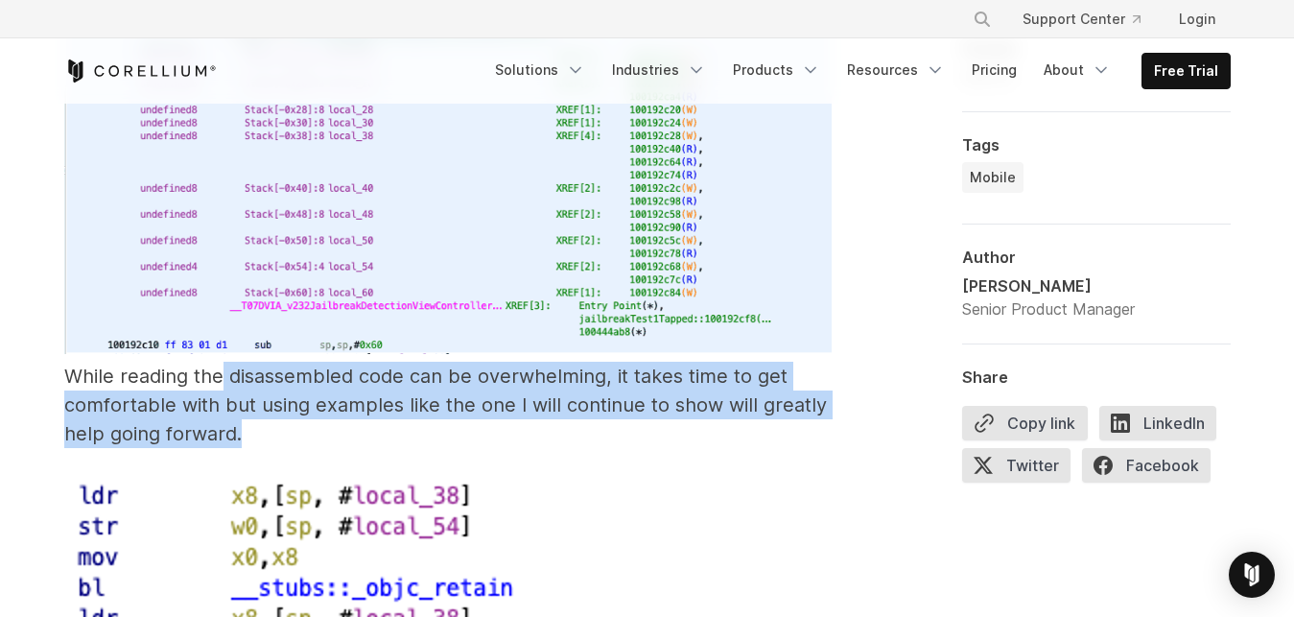
drag, startPoint x: 224, startPoint y: 385, endPoint x: 663, endPoint y: 424, distance: 440.2
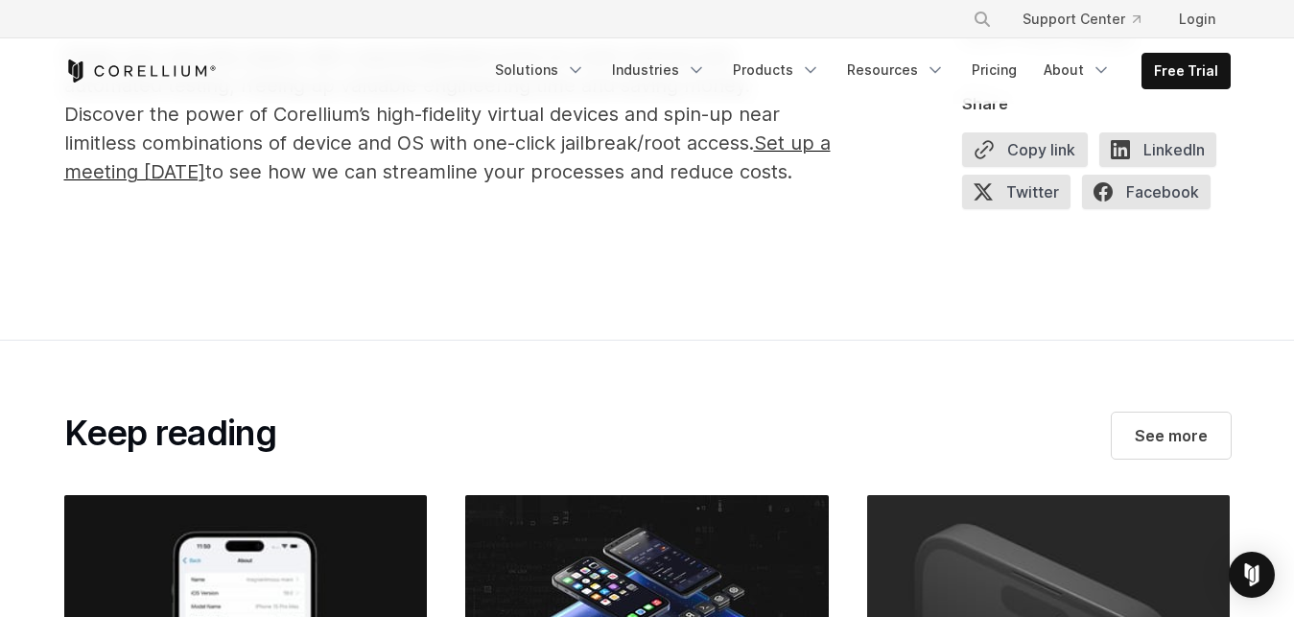
scroll to position [12721, 0]
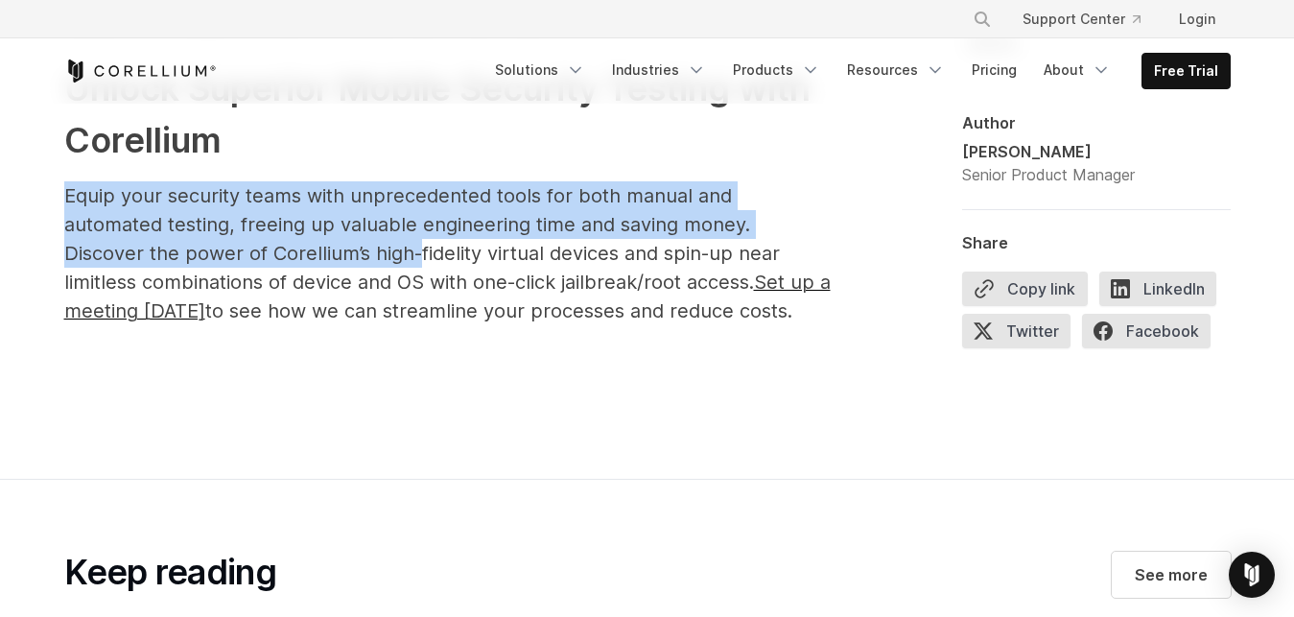
drag, startPoint x: 64, startPoint y: 209, endPoint x: 241, endPoint y: 245, distance: 180.1
click at [241, 245] on p "Equip your security teams with unprecedented tools for both manual and automate…" at bounding box center [447, 253] width 767 height 144
click at [241, 245] on span "Equip your security teams with unprecedented tools for both manual and automate…" at bounding box center [447, 253] width 767 height 138
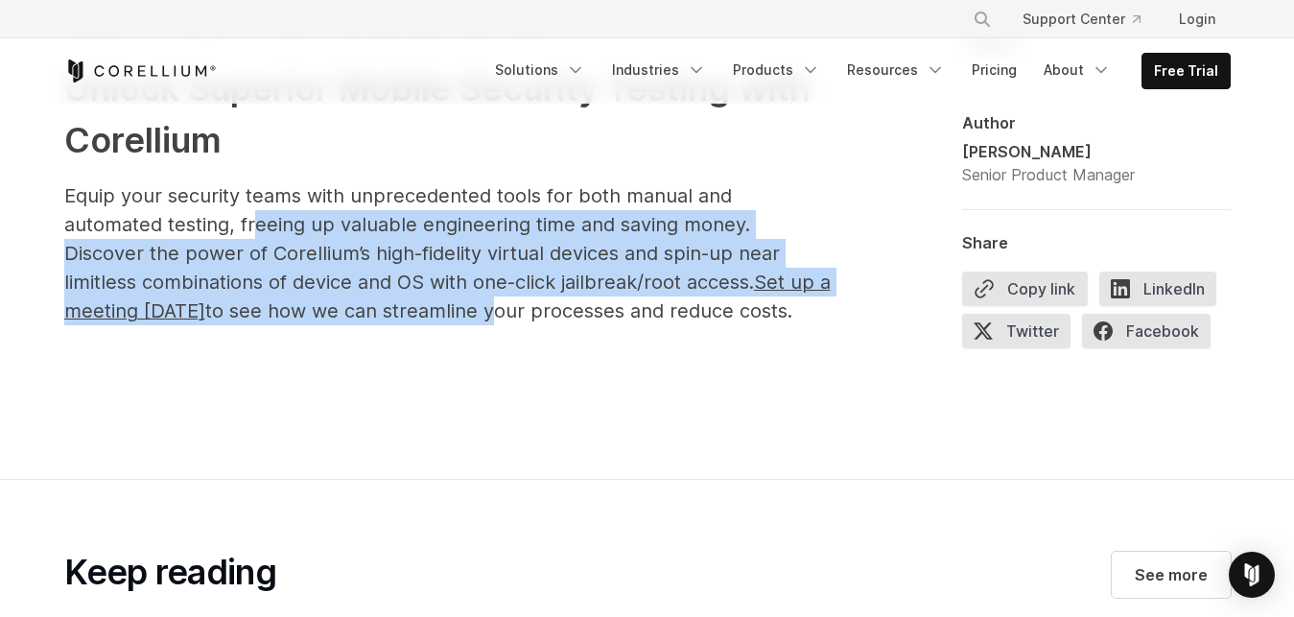
drag, startPoint x: 154, startPoint y: 222, endPoint x: 274, endPoint y: 305, distance: 146.1
click at [274, 305] on span "Equip your security teams with unprecedented tools for both manual and automate…" at bounding box center [447, 253] width 767 height 138
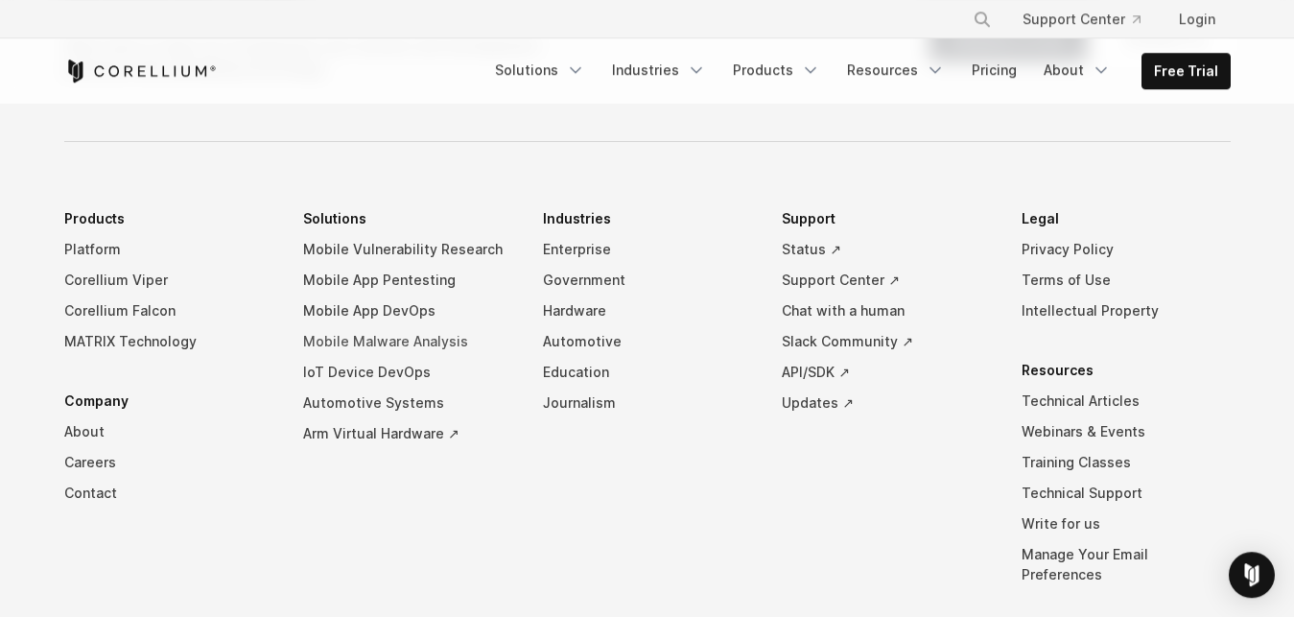
scroll to position [14091, 0]
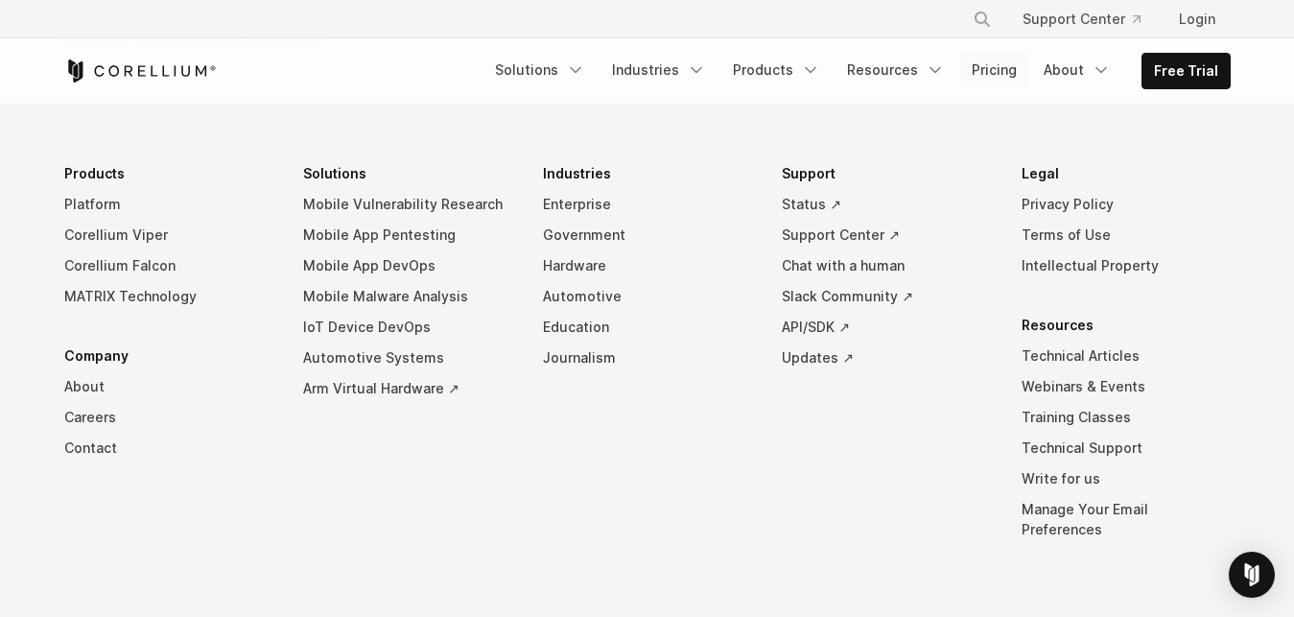
click at [991, 67] on link "Pricing" at bounding box center [994, 70] width 68 height 35
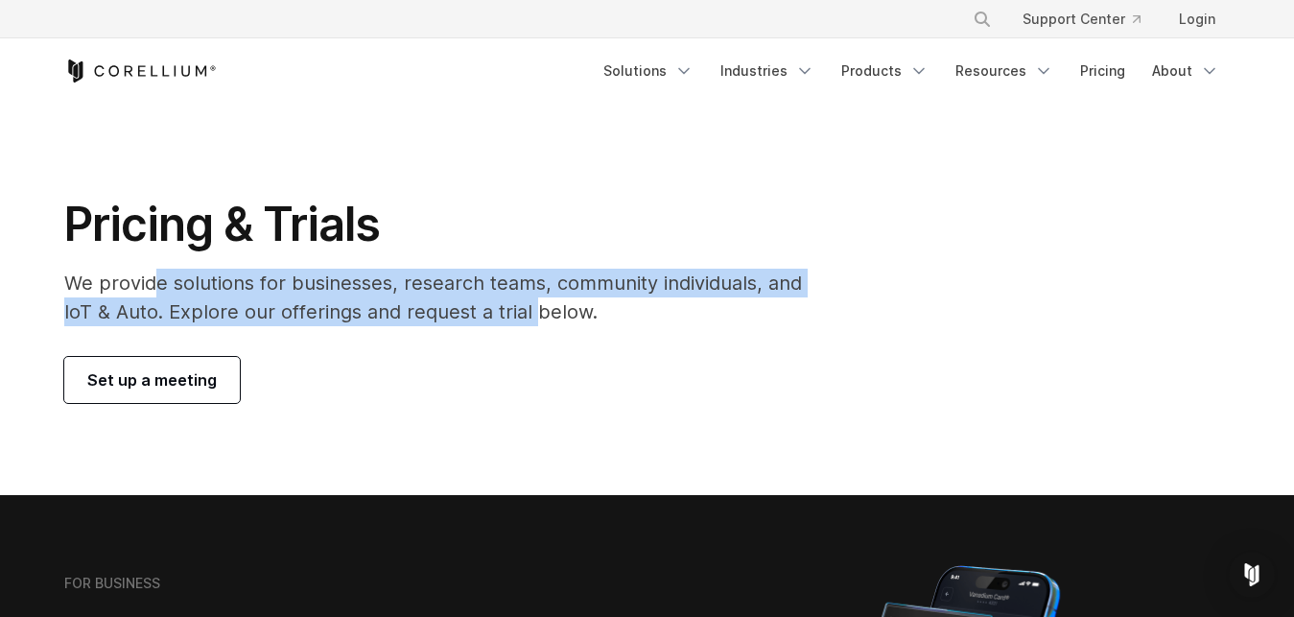
click at [536, 307] on p "We provide solutions for businesses, research teams, community individuals, and…" at bounding box center [446, 298] width 765 height 58
drag, startPoint x: 182, startPoint y: 288, endPoint x: 454, endPoint y: 326, distance: 274.2
click at [454, 326] on div "Pricing & Trials We provide solutions for businesses, research teams, community…" at bounding box center [446, 299] width 803 height 207
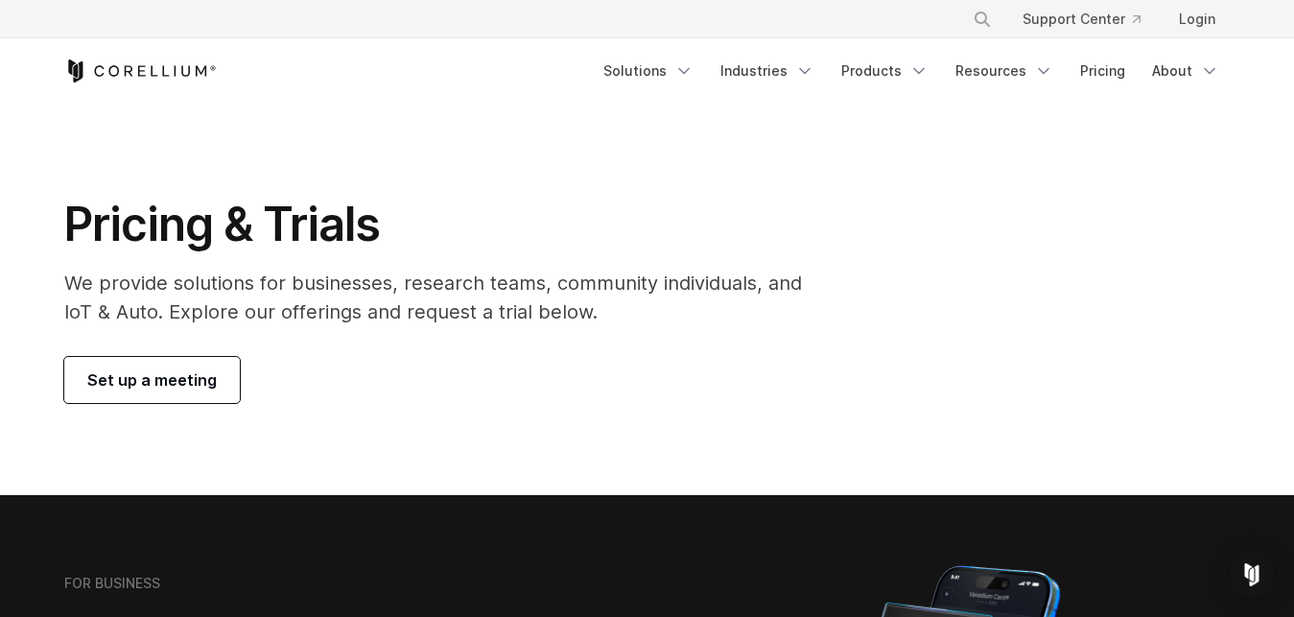
click at [454, 326] on div "Pricing & Trials We provide solutions for businesses, research teams, community…" at bounding box center [446, 299] width 803 height 207
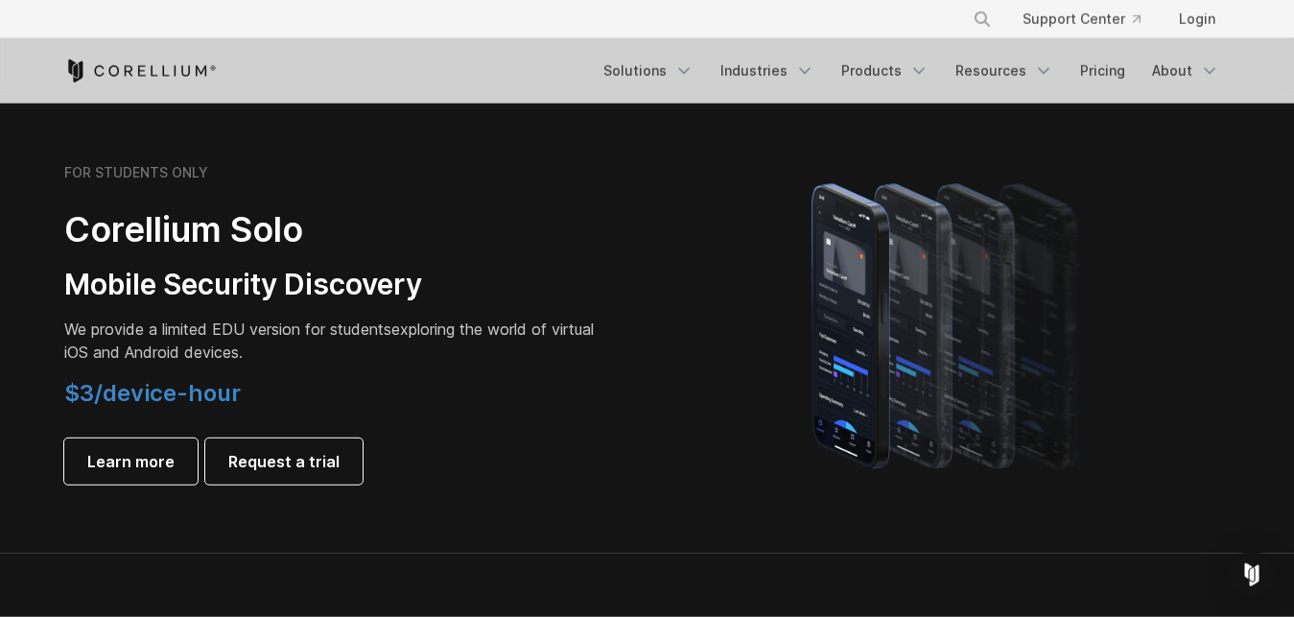
scroll to position [1272, 0]
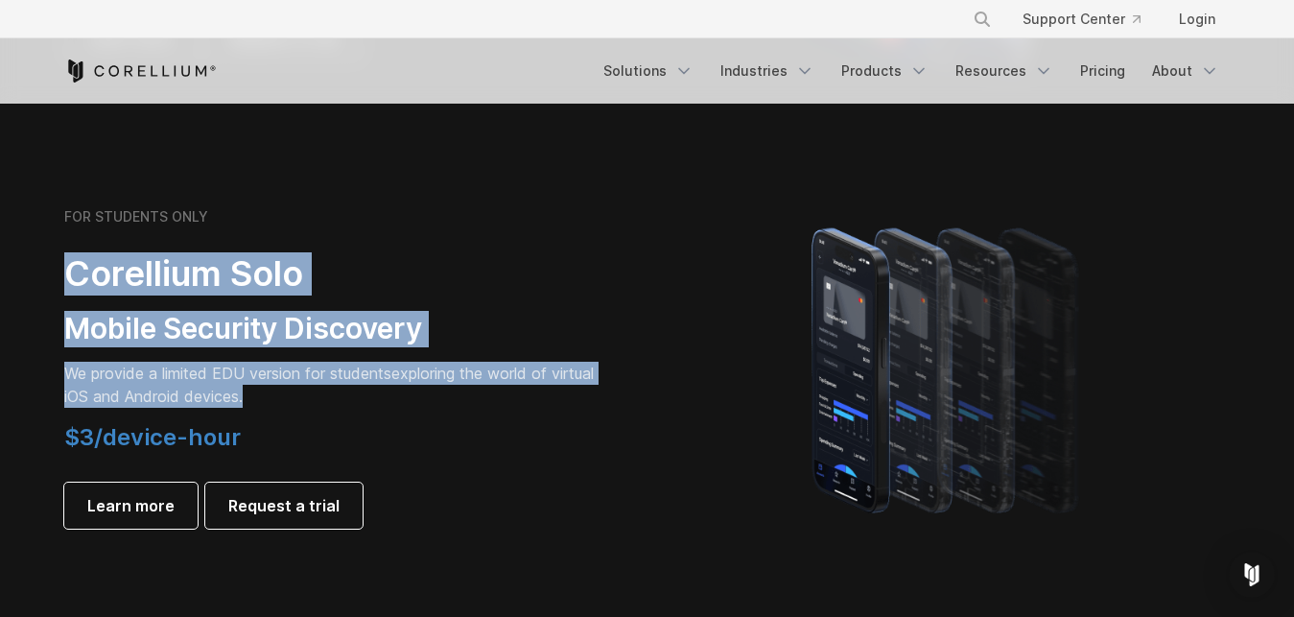
drag, startPoint x: 55, startPoint y: 286, endPoint x: 477, endPoint y: 394, distance: 435.8
click at [477, 394] on div "FOR STUDENTS ONLY Corellium Solo Mobile Security Discovery We provide a limited…" at bounding box center [346, 368] width 602 height 320
click at [477, 395] on p "We provide a limited EDU version for students exploring the world of virtual iO…" at bounding box center [332, 385] width 537 height 46
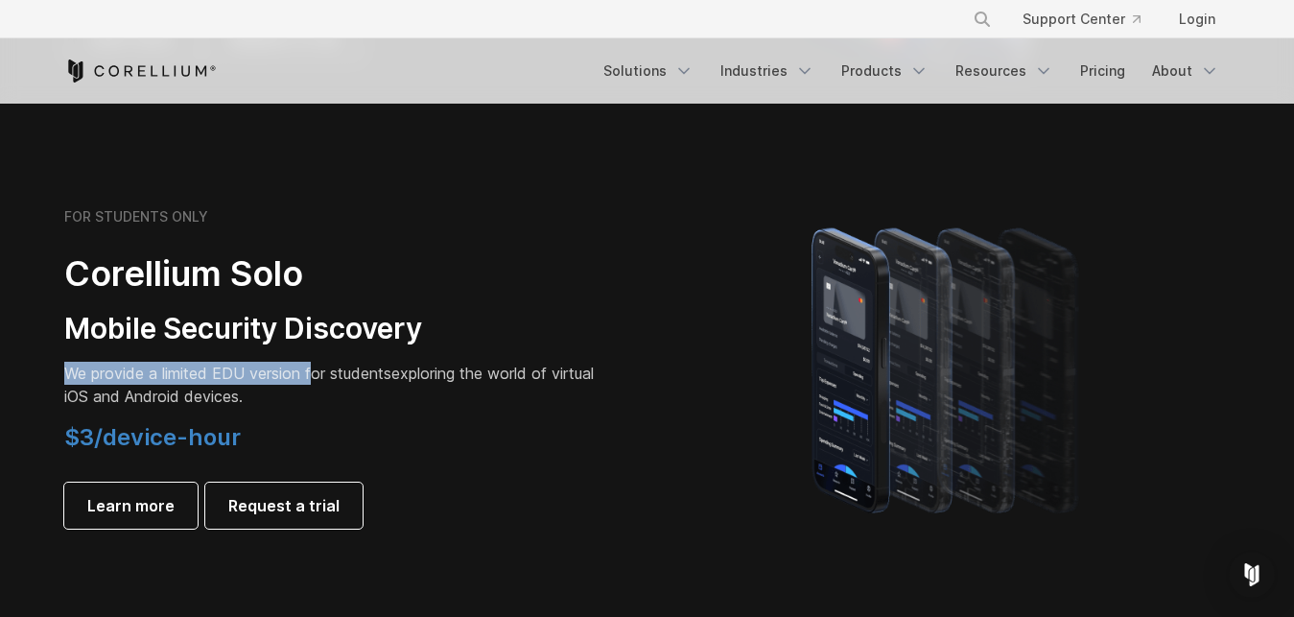
drag, startPoint x: 69, startPoint y: 366, endPoint x: 313, endPoint y: 383, distance: 244.3
click at [313, 383] on span "We provide a limited EDU version for students" at bounding box center [227, 373] width 327 height 19
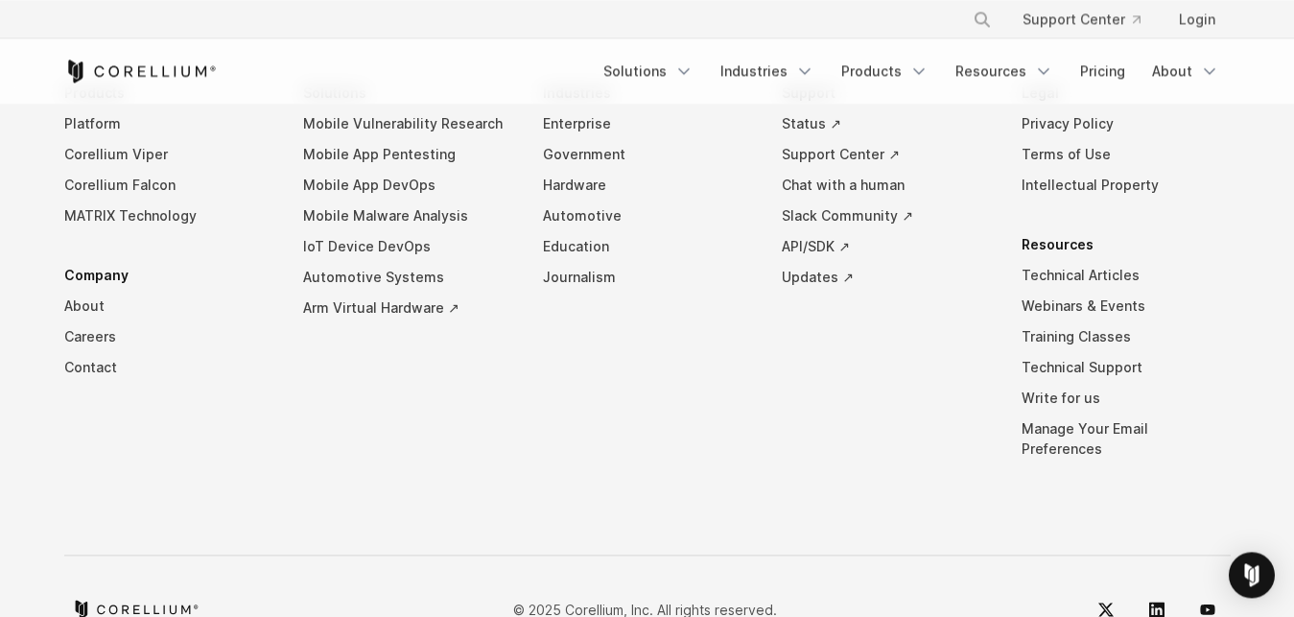
scroll to position [3591, 0]
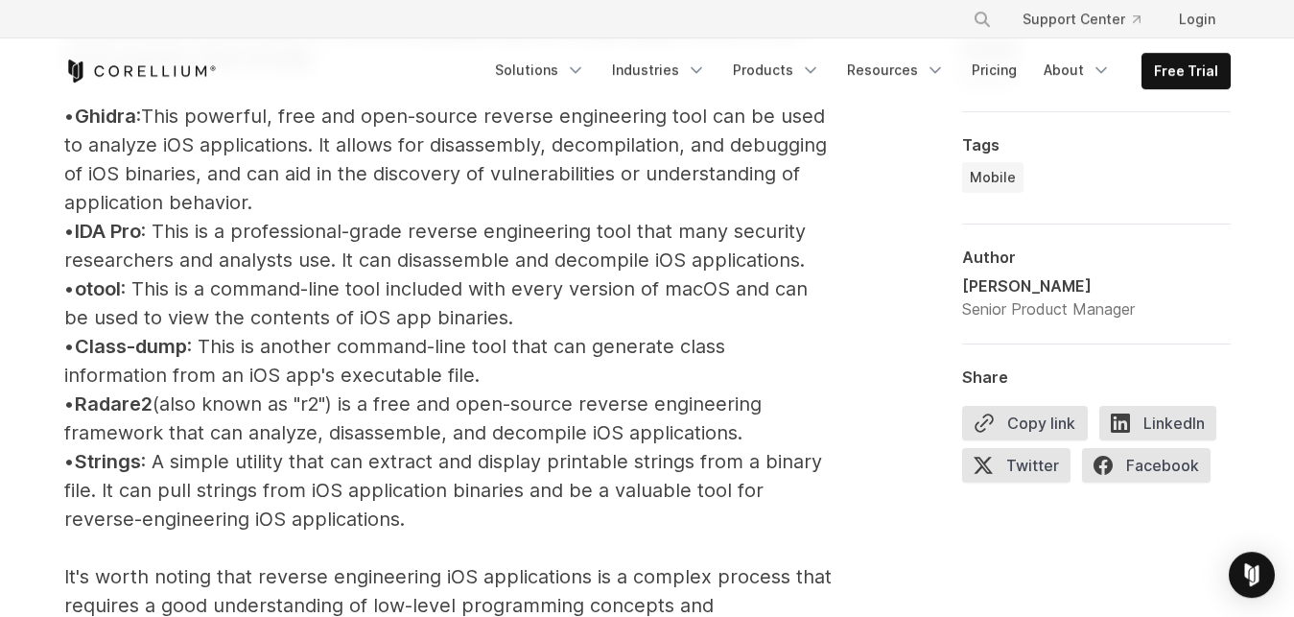
scroll to position [2348, 0]
